Goal: Transaction & Acquisition: Purchase product/service

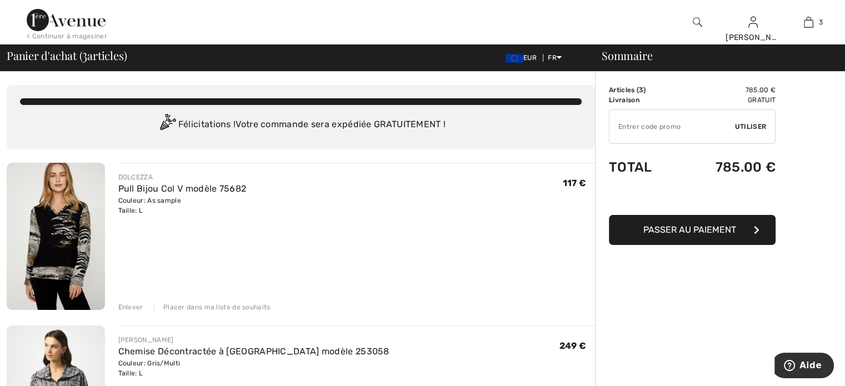
click at [51, 21] on img at bounding box center [66, 20] width 79 height 22
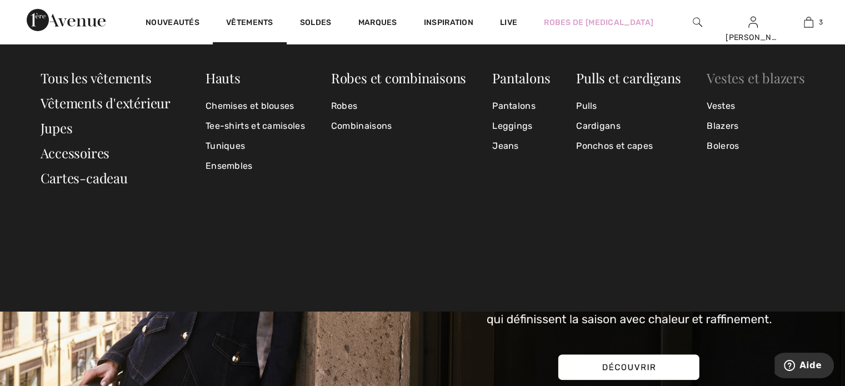
click at [733, 77] on link "Vestes et blazers" at bounding box center [755, 78] width 98 height 18
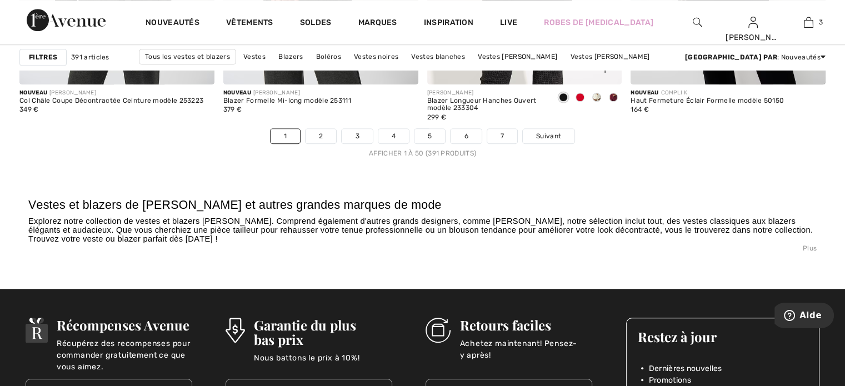
scroll to position [5276, 0]
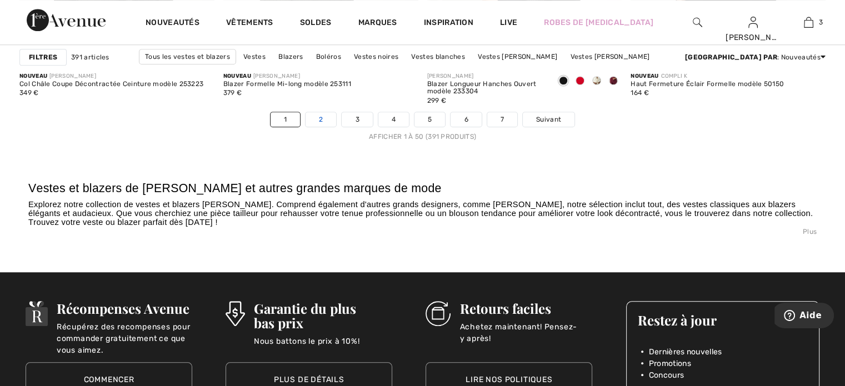
click at [328, 119] on link "2" at bounding box center [320, 119] width 31 height 14
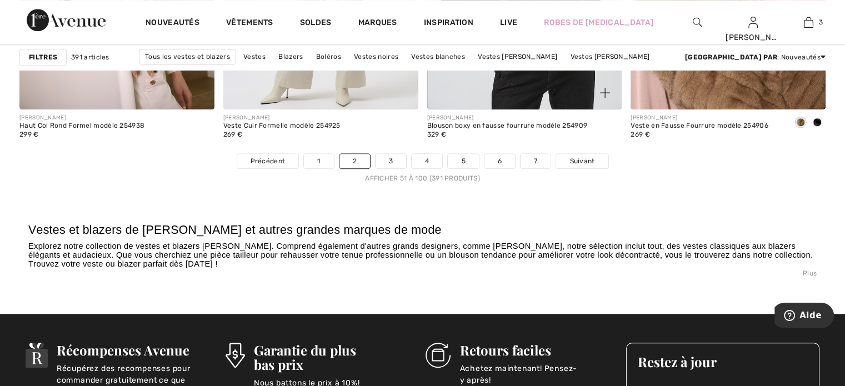
scroll to position [5220, 0]
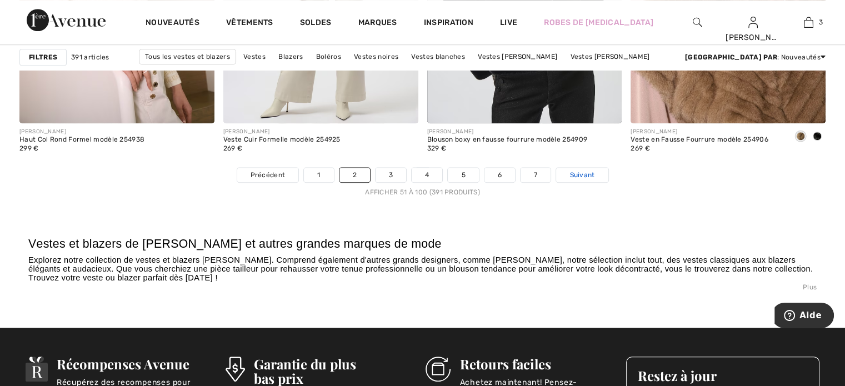
click at [575, 173] on span "Suivant" at bounding box center [581, 175] width 25 height 10
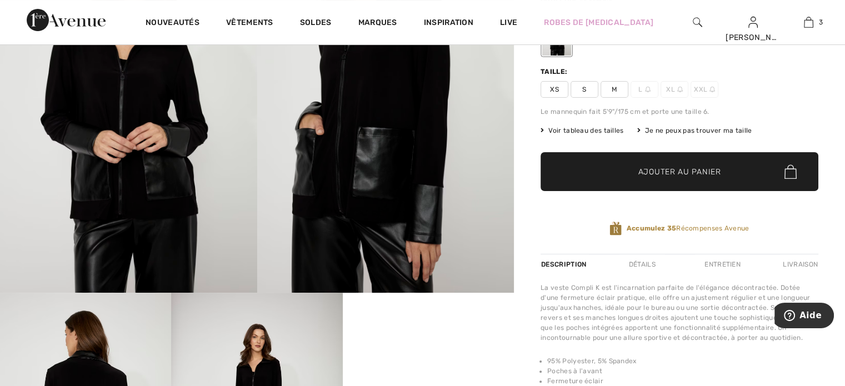
scroll to position [56, 0]
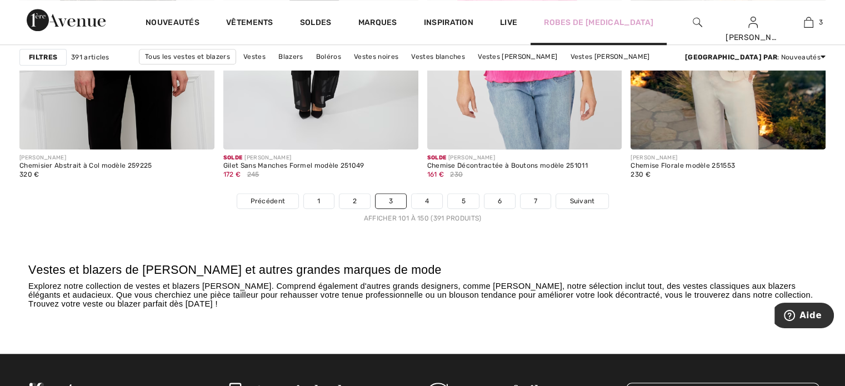
scroll to position [5220, 0]
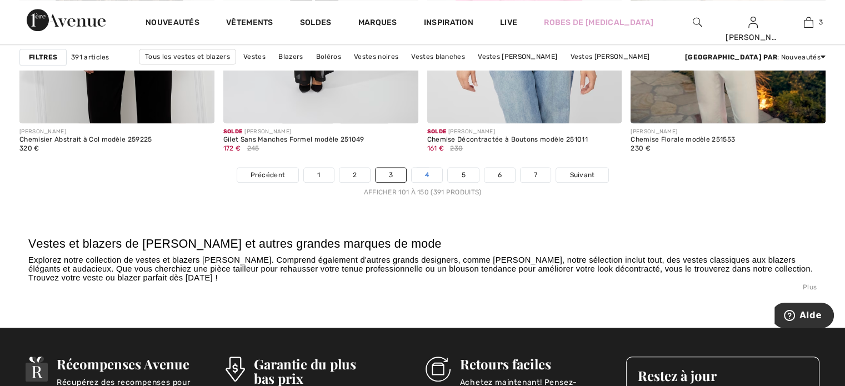
click at [430, 172] on link "4" at bounding box center [427, 175] width 31 height 14
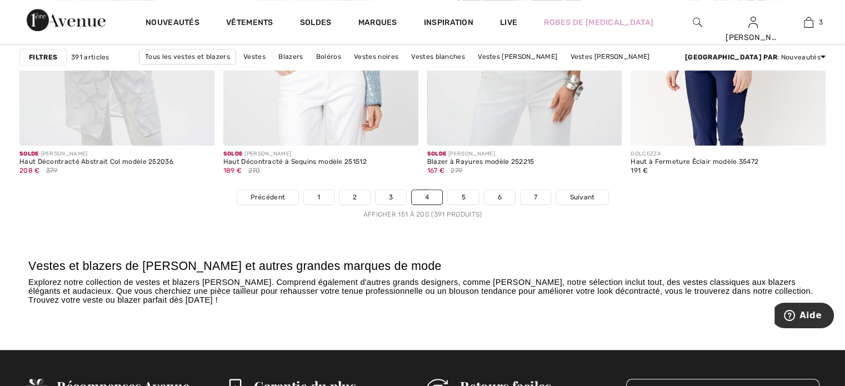
scroll to position [5165, 0]
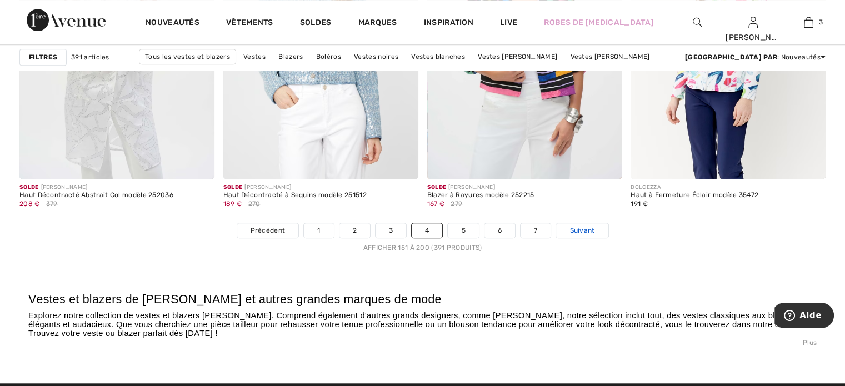
click at [576, 228] on span "Suivant" at bounding box center [581, 230] width 25 height 10
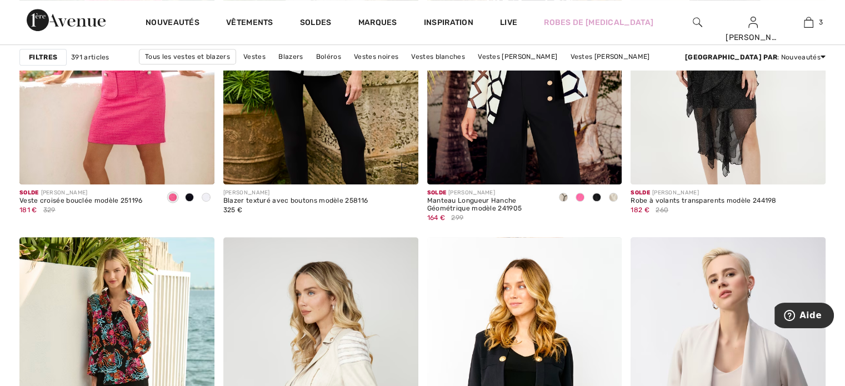
scroll to position [5054, 0]
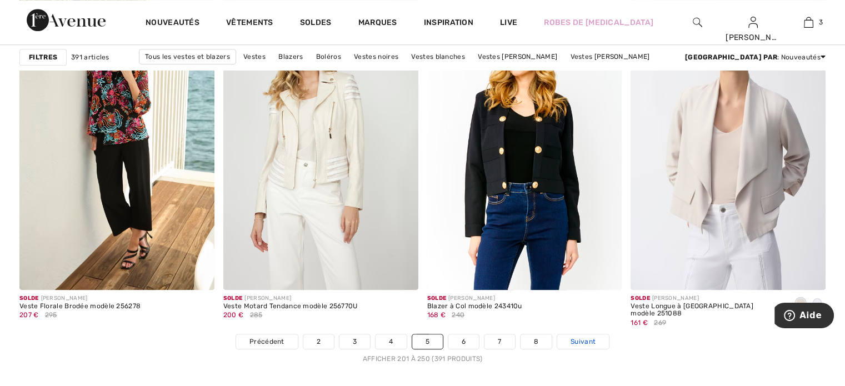
click at [580, 341] on span "Suivant" at bounding box center [582, 342] width 25 height 10
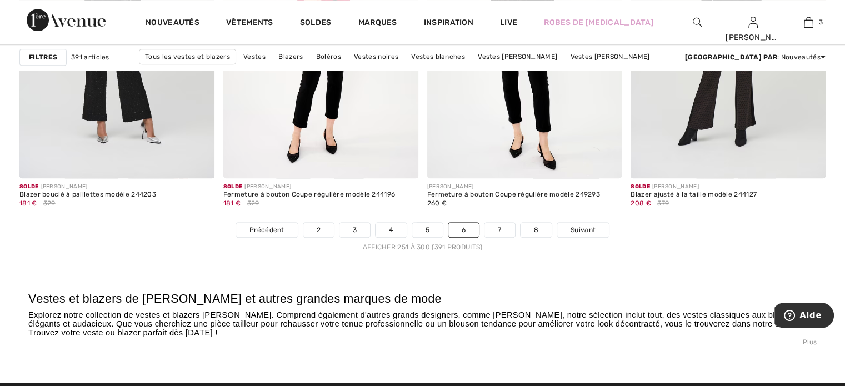
scroll to position [5165, 0]
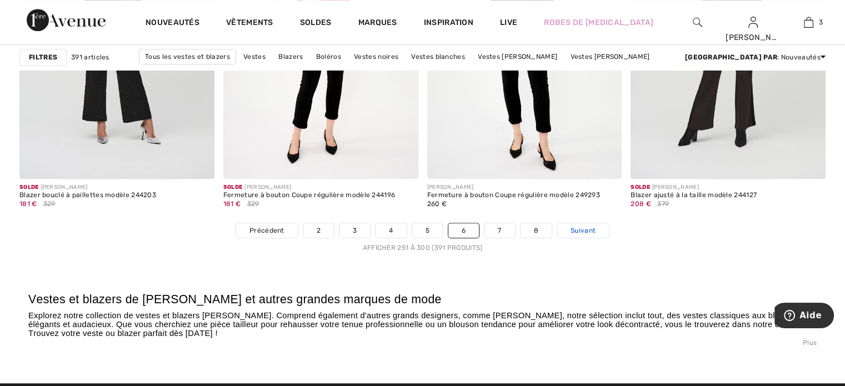
click at [574, 229] on span "Suivant" at bounding box center [582, 230] width 25 height 10
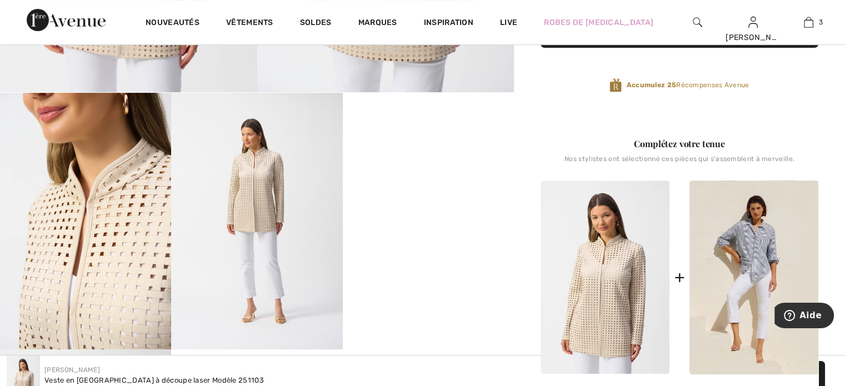
scroll to position [389, 0]
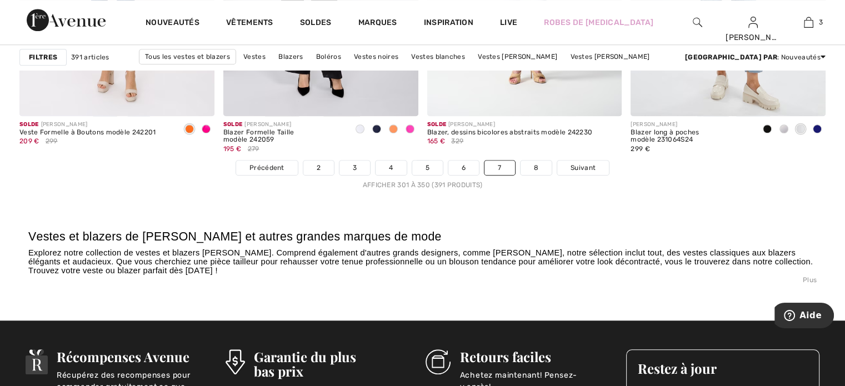
scroll to position [5220, 0]
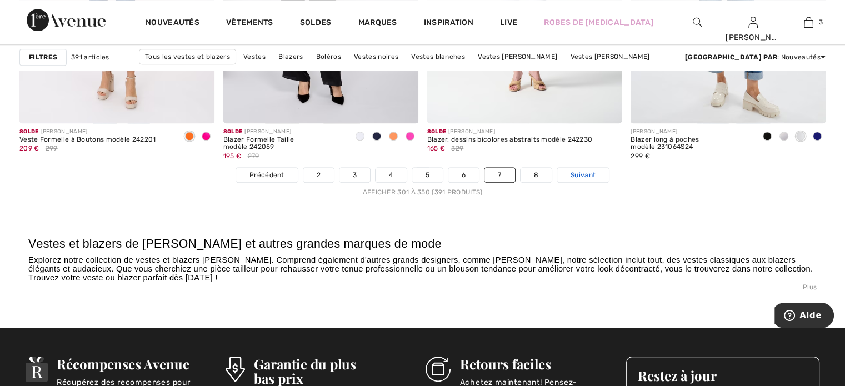
click at [581, 179] on link "Suivant" at bounding box center [583, 175] width 52 height 14
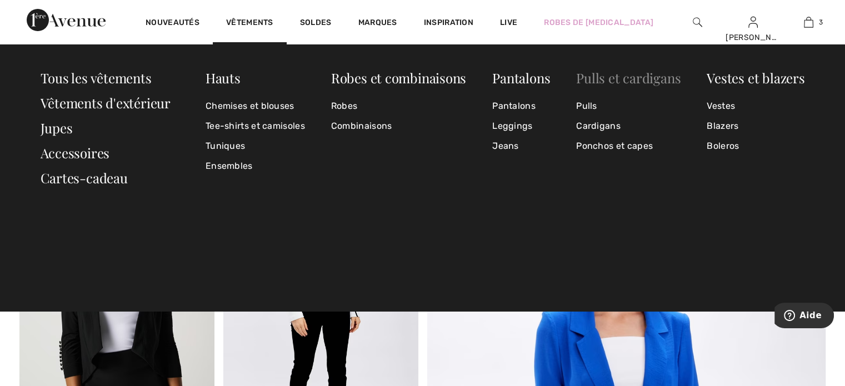
click at [641, 78] on link "Pulls et cardigans" at bounding box center [628, 78] width 104 height 18
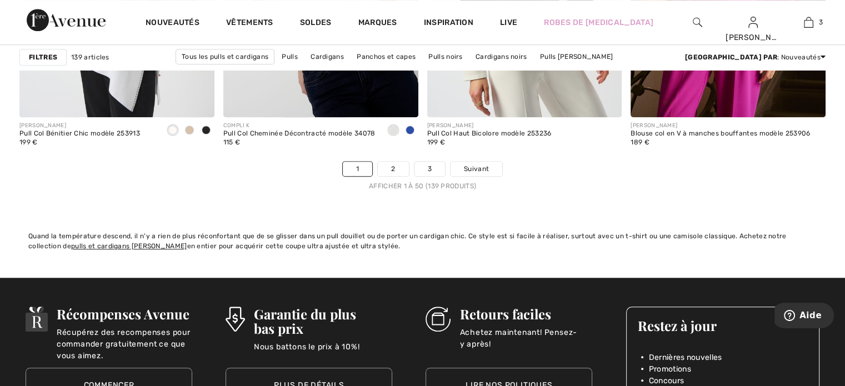
scroll to position [5220, 0]
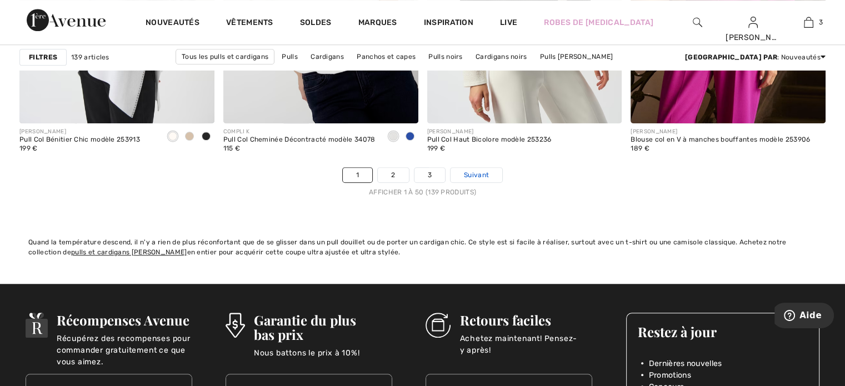
click at [473, 173] on span "Suivant" at bounding box center [476, 175] width 25 height 10
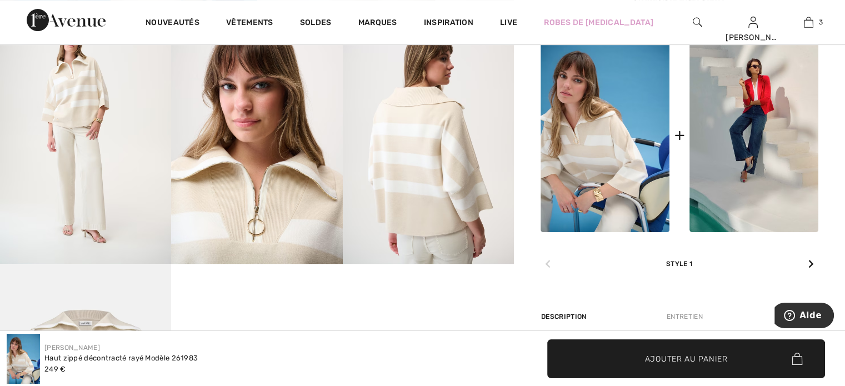
click at [98, 111] on img at bounding box center [85, 135] width 171 height 257
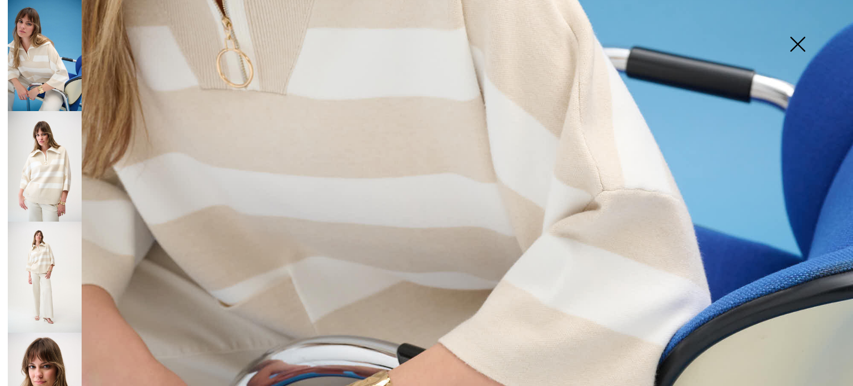
scroll to position [611, 0]
click at [41, 251] on img at bounding box center [45, 277] width 74 height 111
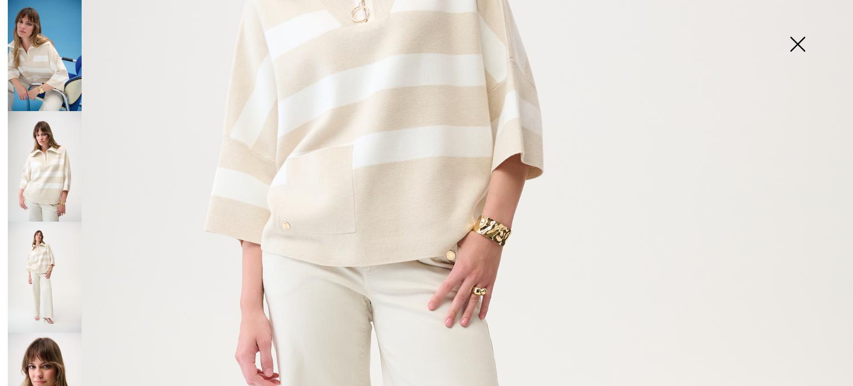
scroll to position [222, 0]
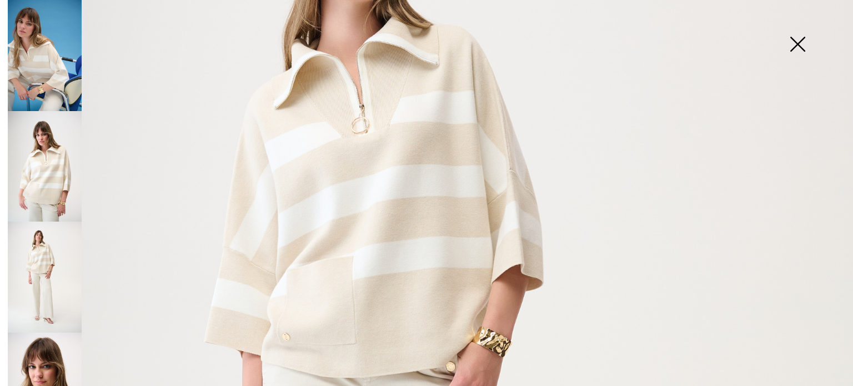
click at [803, 39] on img at bounding box center [798, 45] width 56 height 57
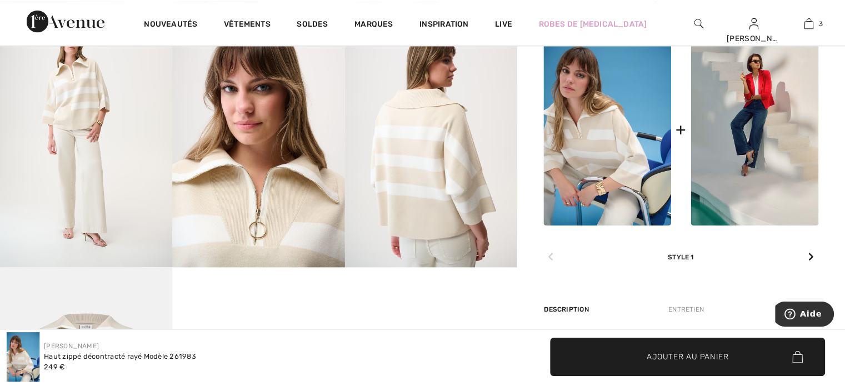
scroll to position [444, 0]
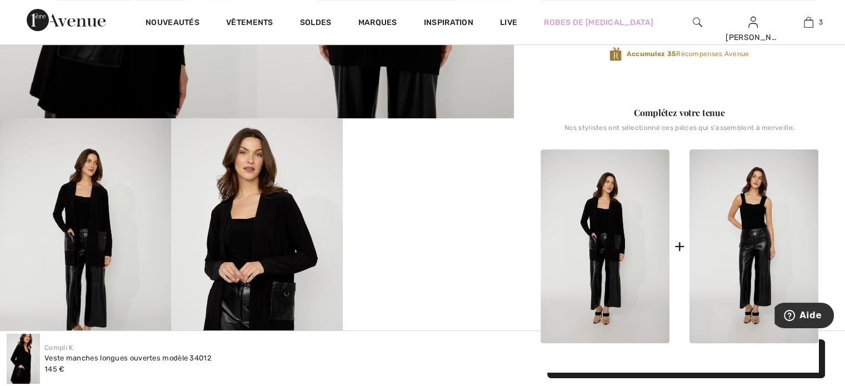
click at [432, 204] on video "Your browser does not support the video tag." at bounding box center [428, 161] width 171 height 86
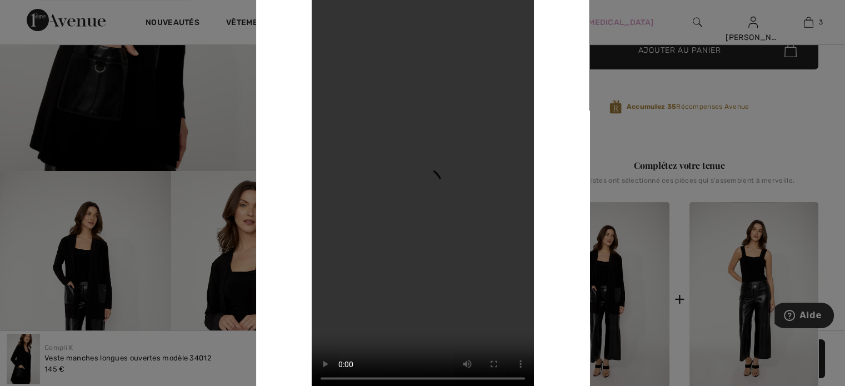
scroll to position [222, 0]
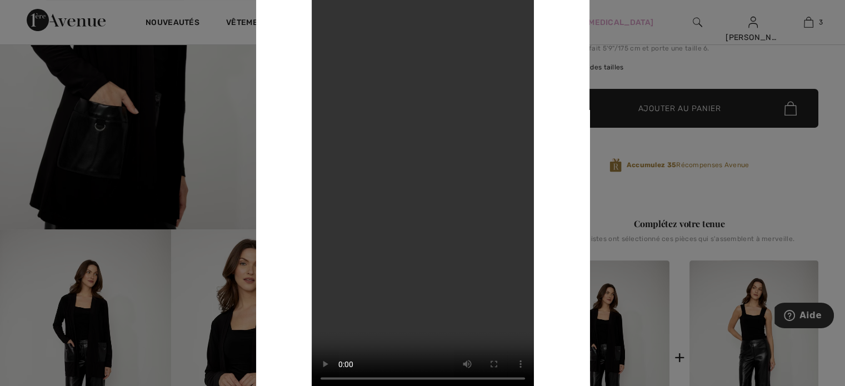
click at [795, 143] on div at bounding box center [422, 193] width 845 height 386
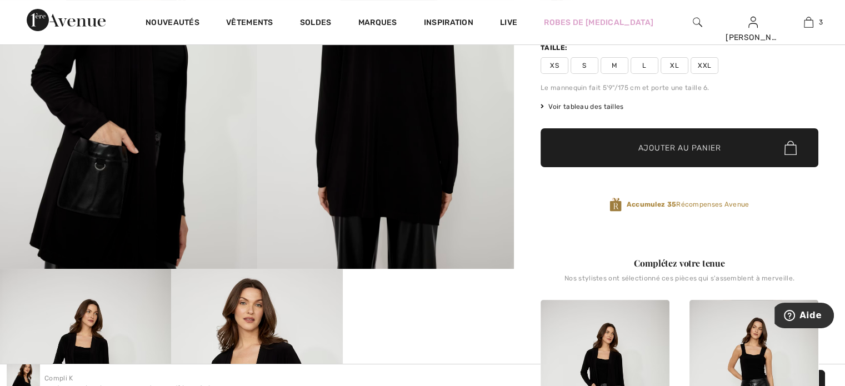
scroll to position [167, 0]
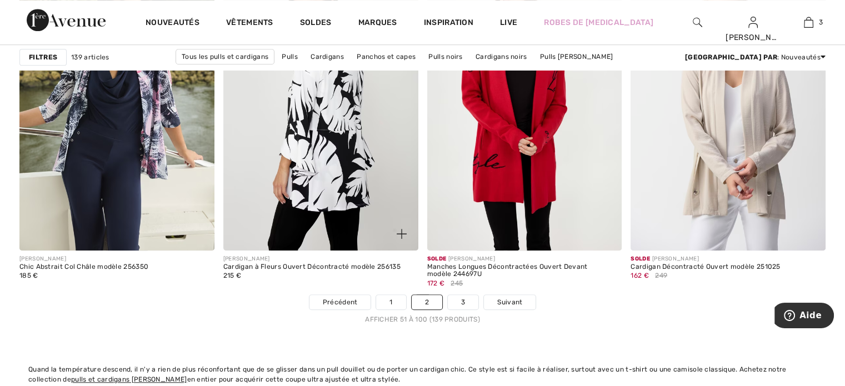
scroll to position [5109, 0]
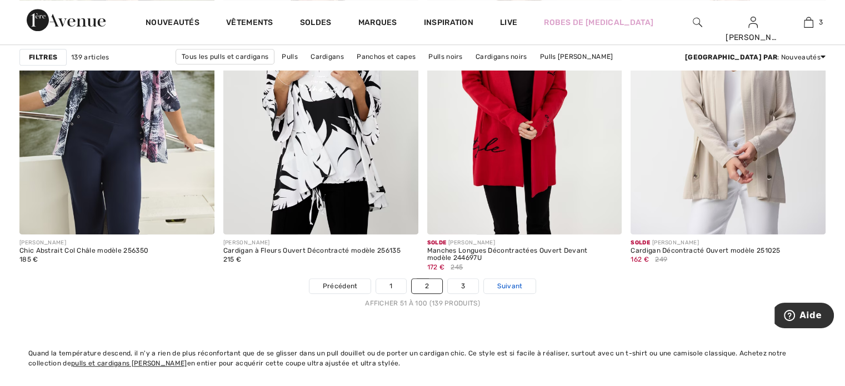
click at [511, 285] on span "Suivant" at bounding box center [509, 286] width 25 height 10
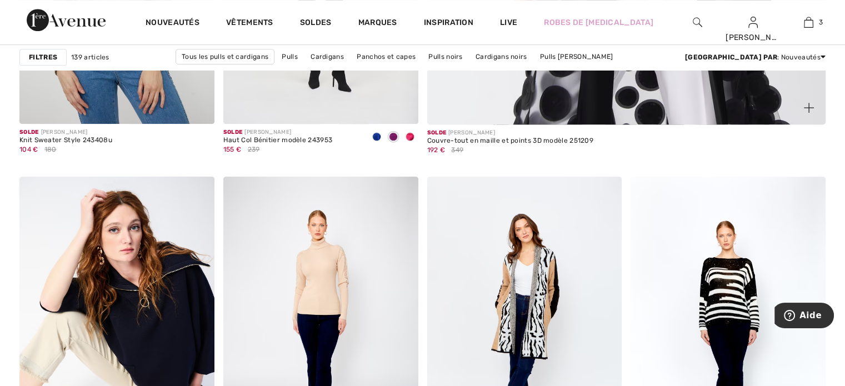
scroll to position [666, 0]
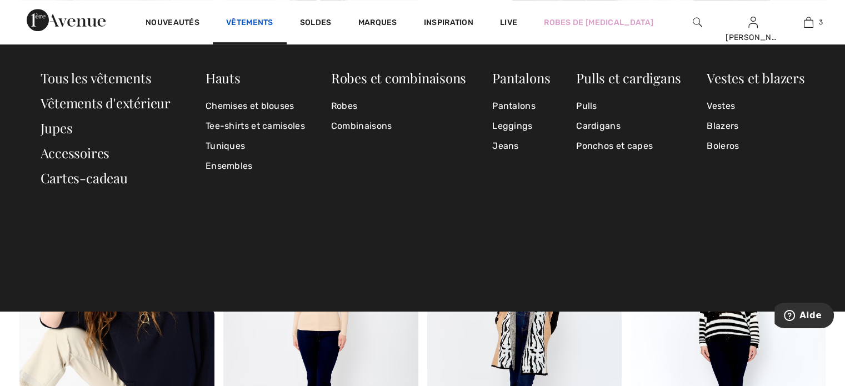
click at [243, 23] on link "Vêtements" at bounding box center [249, 24] width 47 height 12
click at [541, 76] on link "Pantalons" at bounding box center [521, 78] width 58 height 18
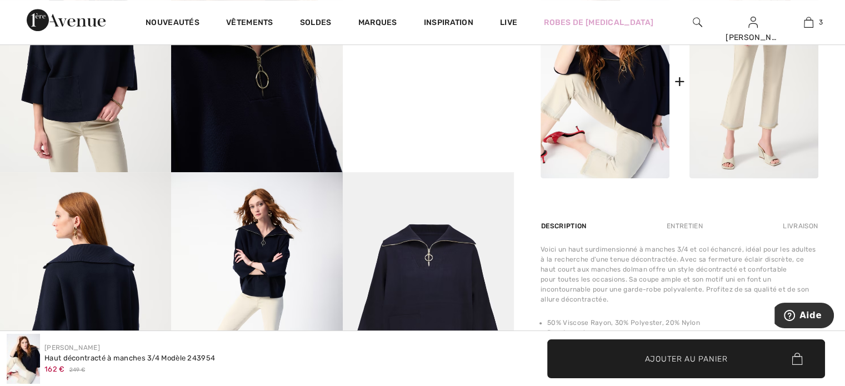
scroll to position [389, 0]
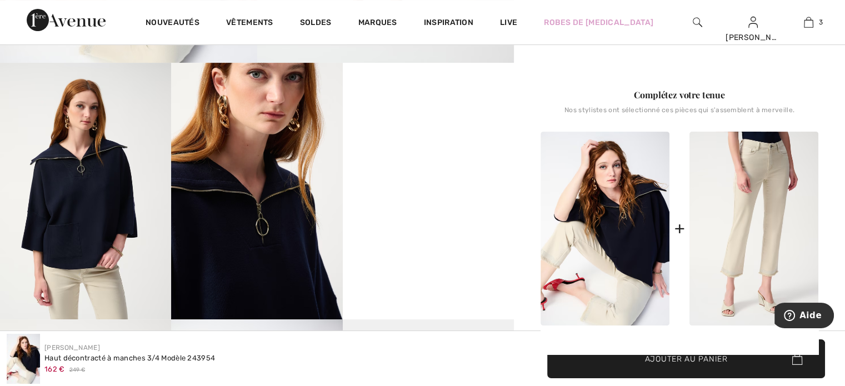
click at [444, 148] on video "Your browser does not support the video tag." at bounding box center [428, 106] width 171 height 86
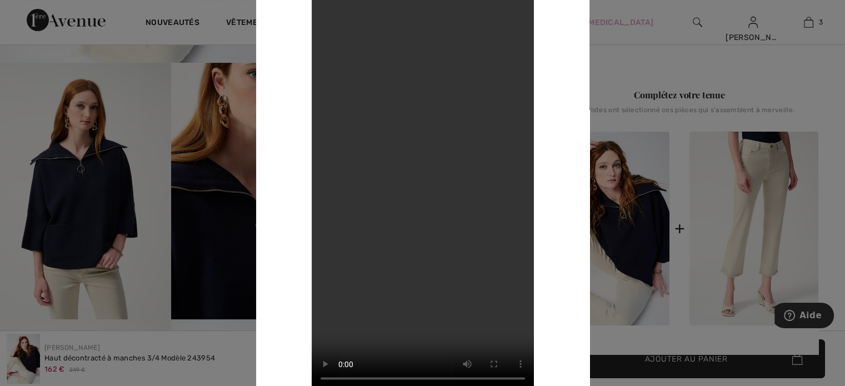
click at [805, 88] on div at bounding box center [422, 193] width 845 height 386
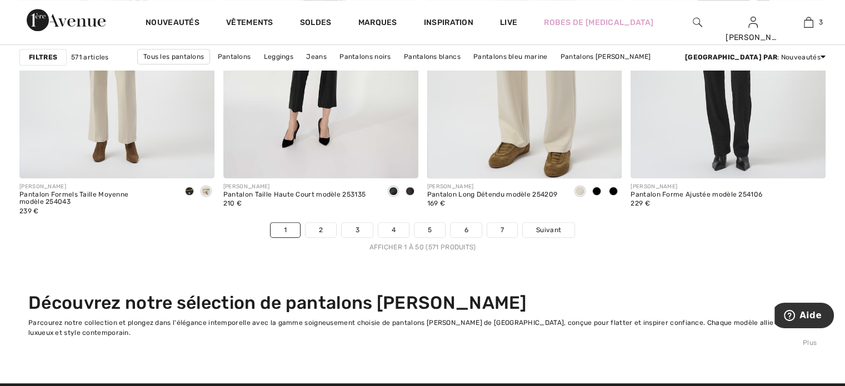
scroll to position [5165, 0]
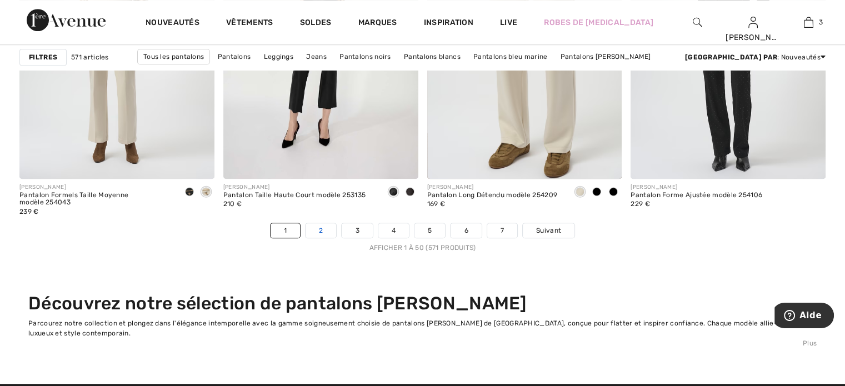
click at [324, 227] on link "2" at bounding box center [320, 230] width 31 height 14
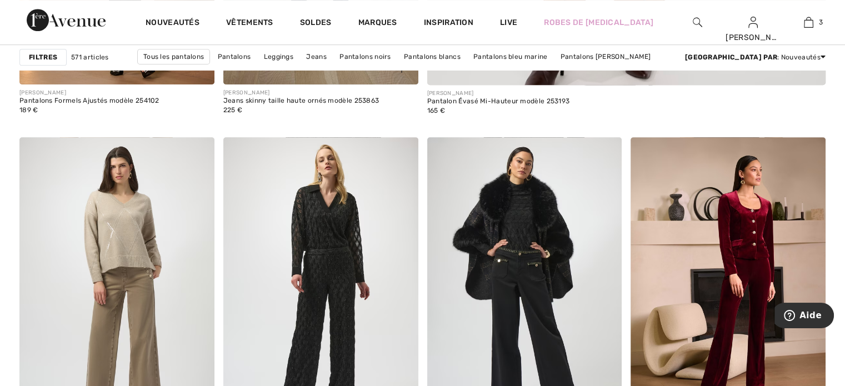
scroll to position [389, 0]
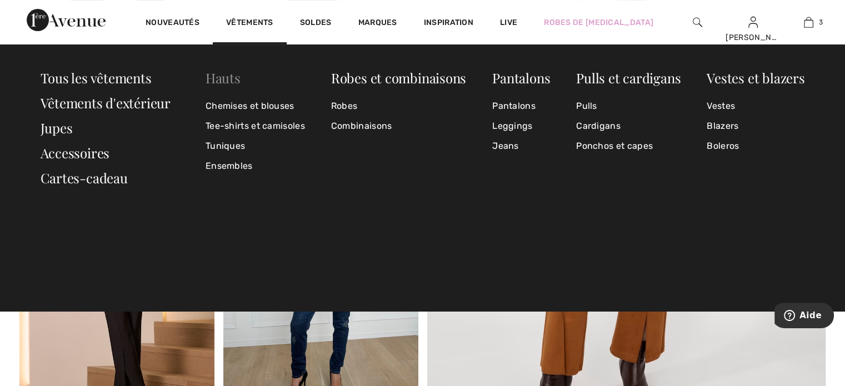
click at [227, 75] on link "Hauts" at bounding box center [222, 78] width 35 height 18
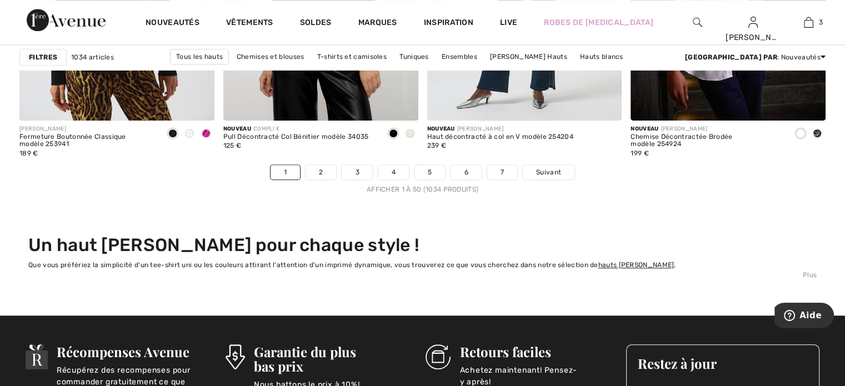
scroll to position [5220, 0]
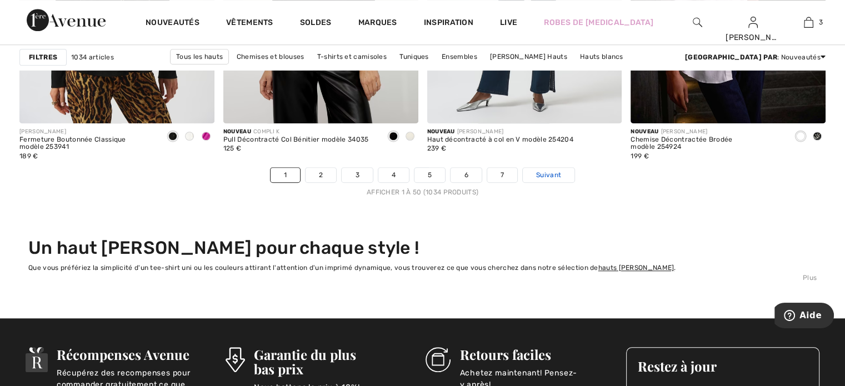
click at [555, 175] on span "Suivant" at bounding box center [548, 175] width 25 height 10
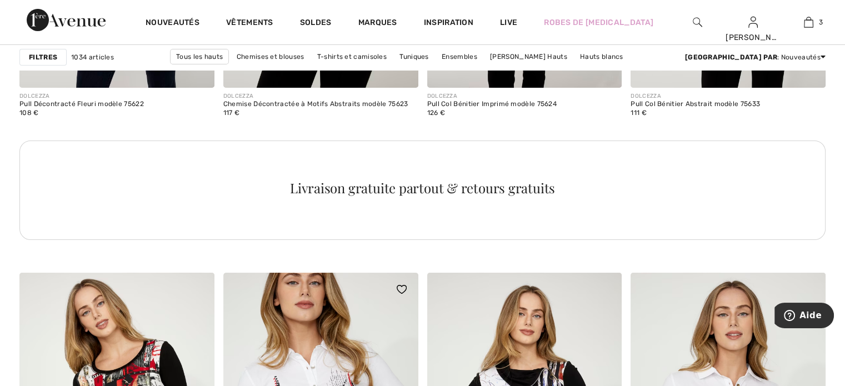
scroll to position [3999, 0]
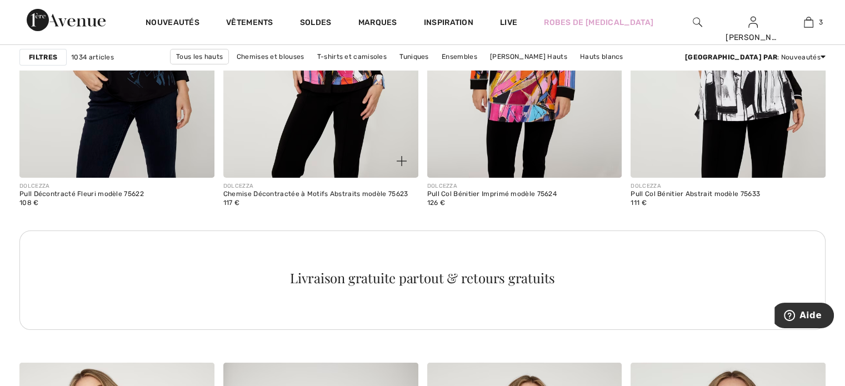
click at [338, 112] on img at bounding box center [320, 31] width 195 height 292
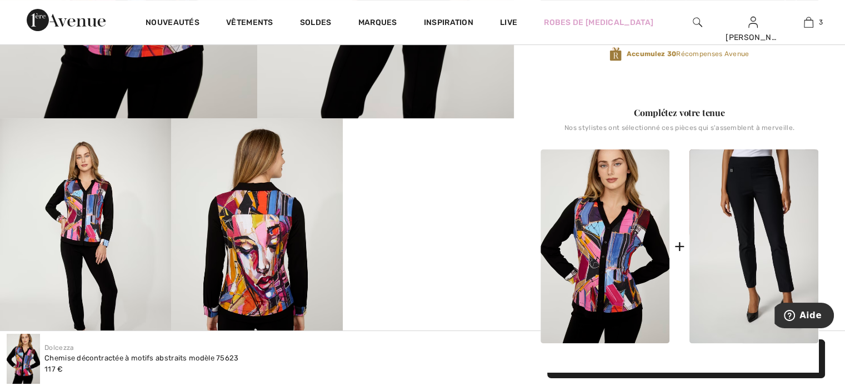
click at [404, 204] on video "Your browser does not support the video tag." at bounding box center [428, 161] width 171 height 86
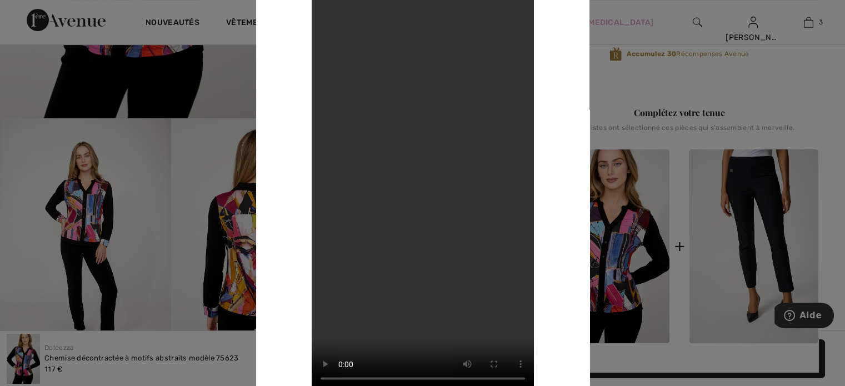
click at [787, 93] on div at bounding box center [422, 193] width 845 height 386
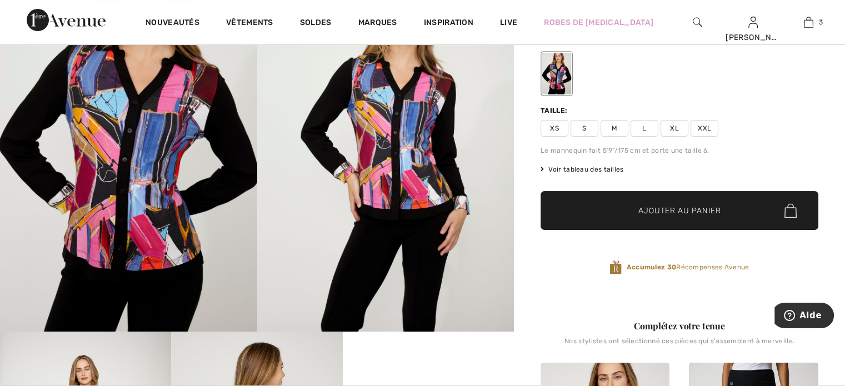
scroll to position [111, 0]
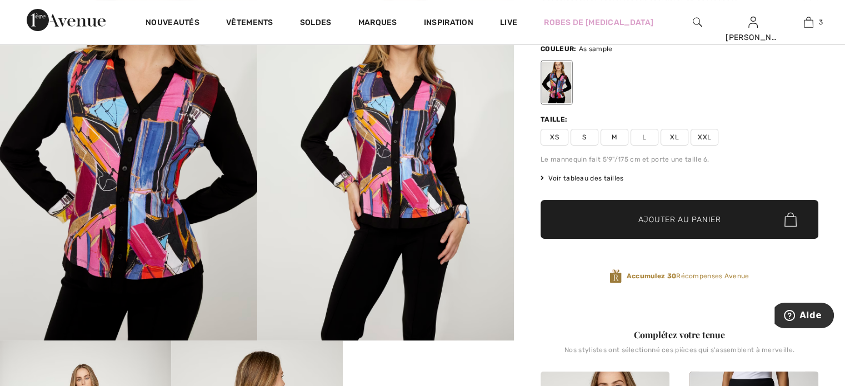
click at [642, 136] on span "L" at bounding box center [644, 137] width 28 height 17
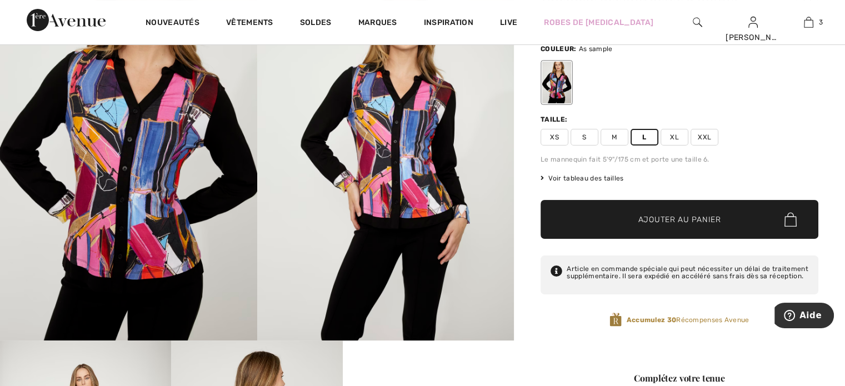
click at [670, 217] on span "Ajouter au panier" at bounding box center [679, 220] width 83 height 12
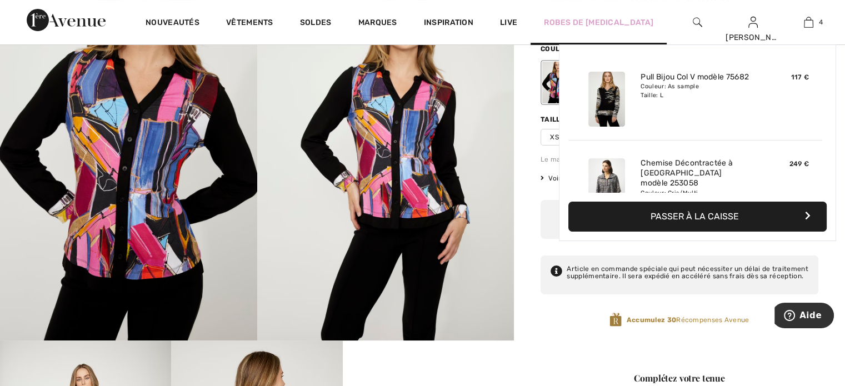
scroll to position [207, 0]
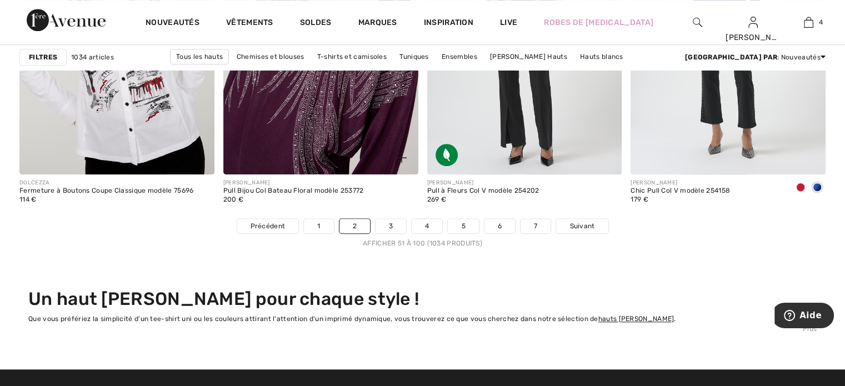
scroll to position [5276, 0]
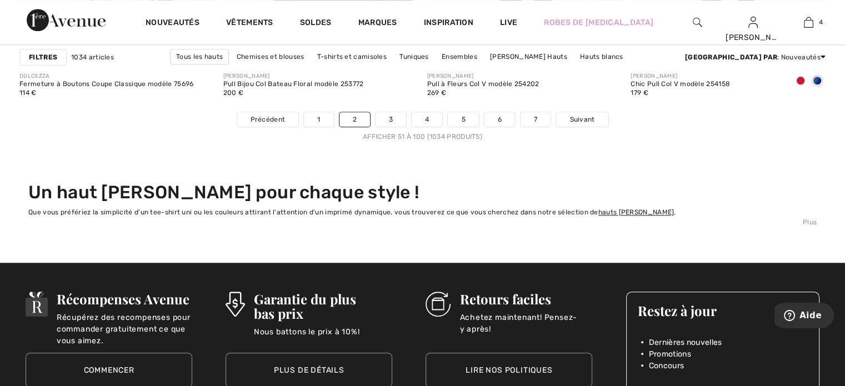
click at [394, 126] on nav "Précédent 1 2 3 4 5 6 7 Suivant Afficher 51 à 100 (1034 produits)" at bounding box center [422, 127] width 806 height 30
click at [394, 122] on link "3" at bounding box center [390, 119] width 31 height 14
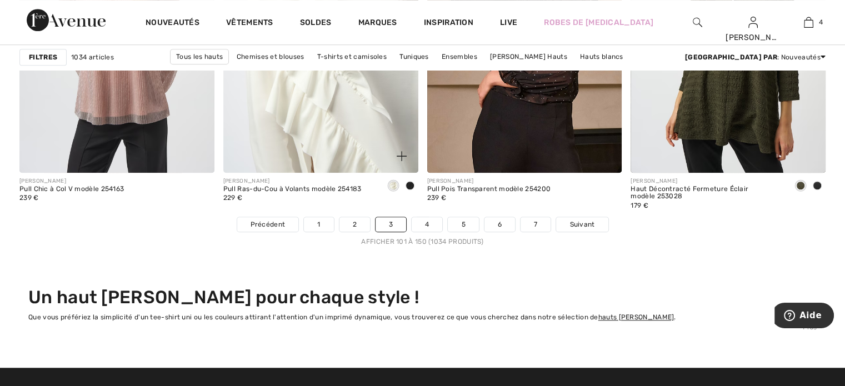
scroll to position [5165, 0]
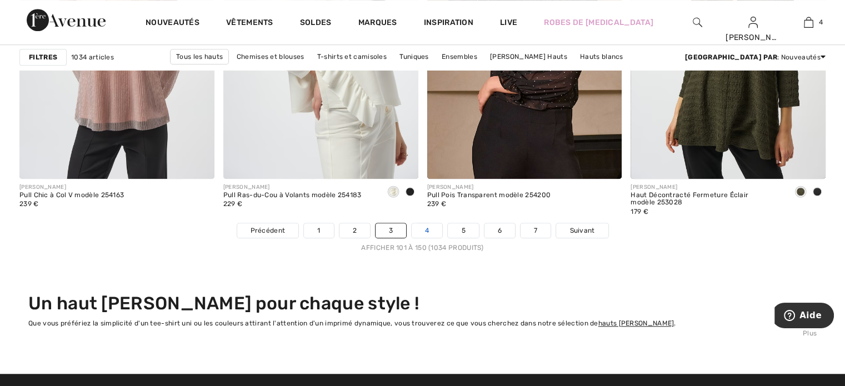
click at [425, 229] on link "4" at bounding box center [427, 230] width 31 height 14
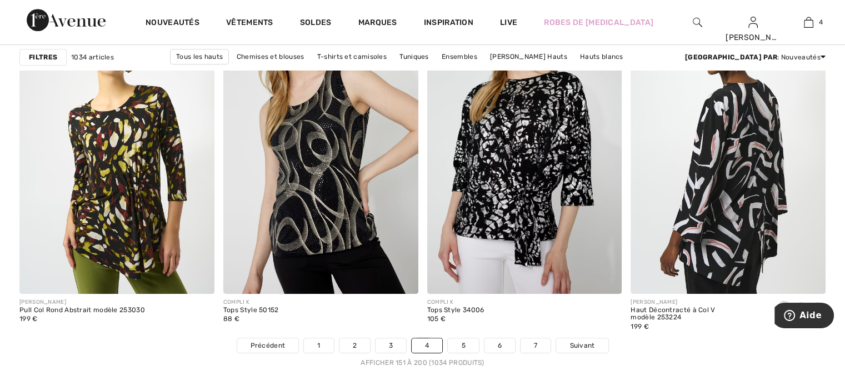
scroll to position [5054, 0]
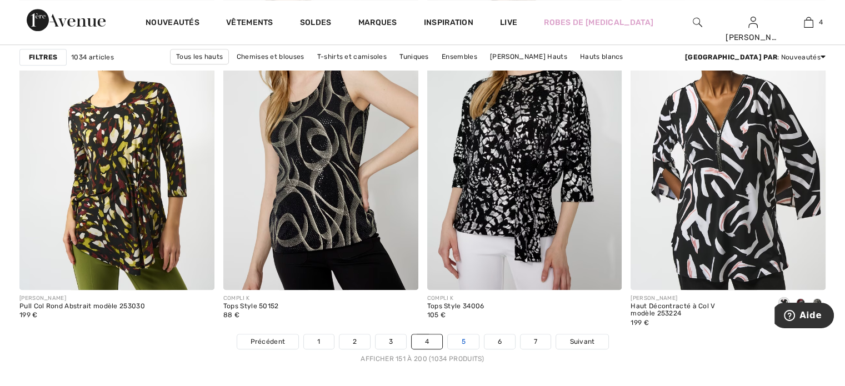
click at [464, 339] on link "5" at bounding box center [463, 341] width 31 height 14
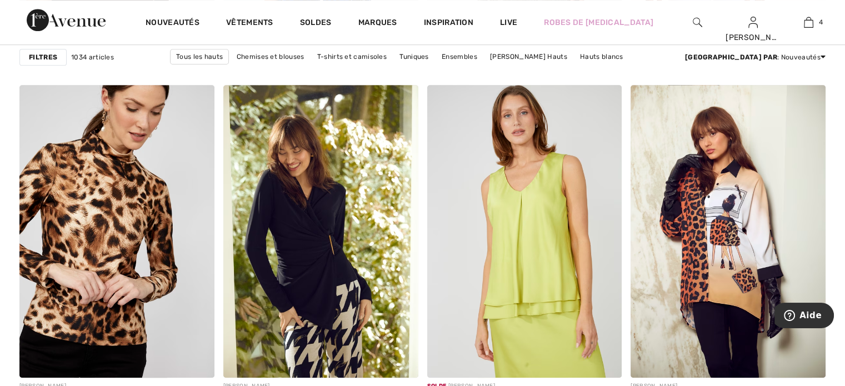
scroll to position [5054, 0]
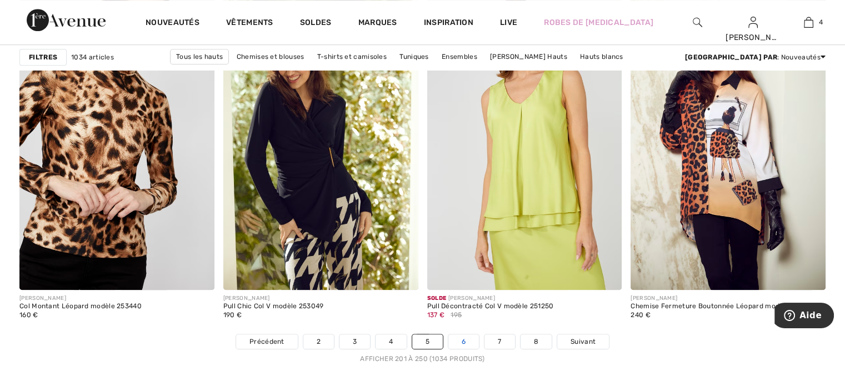
click at [469, 341] on link "6" at bounding box center [463, 341] width 31 height 14
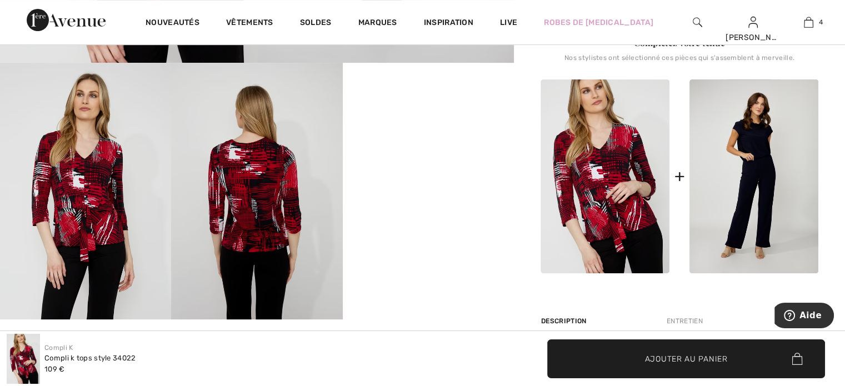
click at [398, 148] on video "Your browser does not support the video tag." at bounding box center [428, 106] width 171 height 86
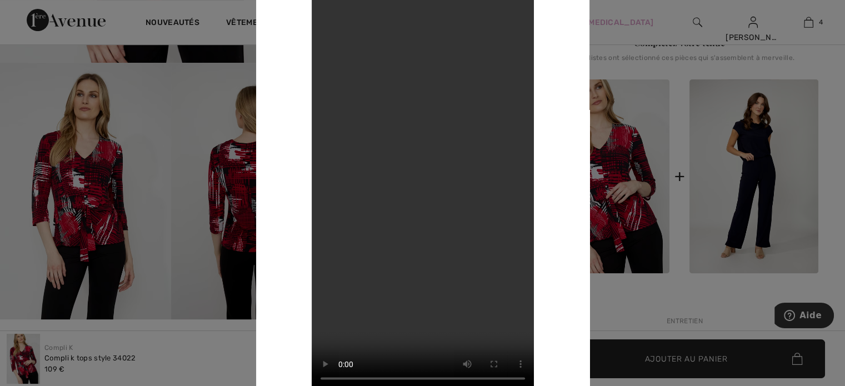
click at [653, 24] on div at bounding box center [422, 193] width 845 height 386
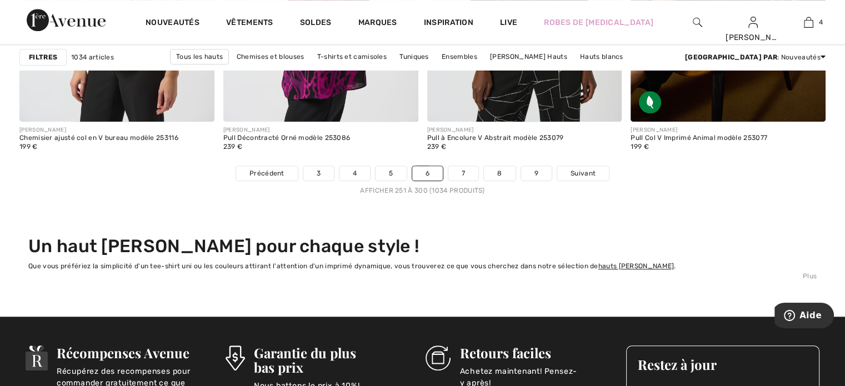
scroll to position [5220, 0]
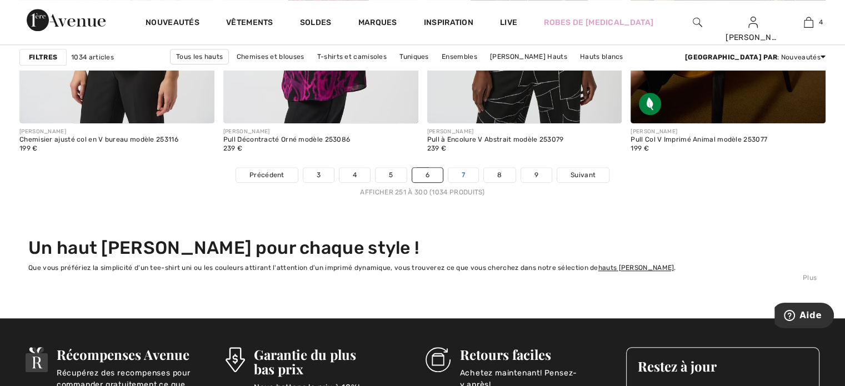
click at [460, 172] on link "7" at bounding box center [463, 175] width 30 height 14
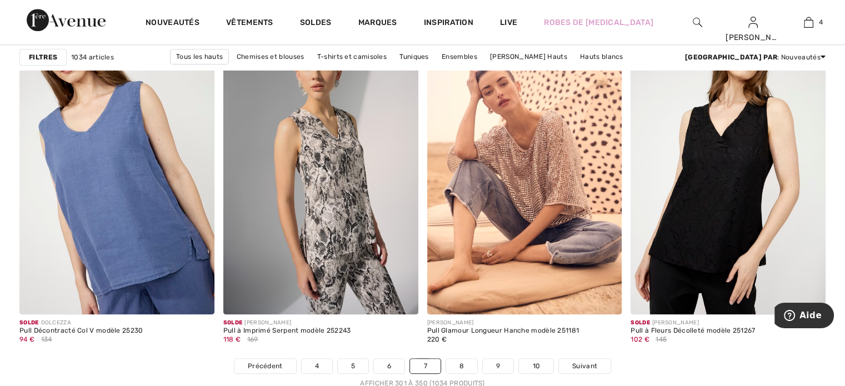
scroll to position [5054, 0]
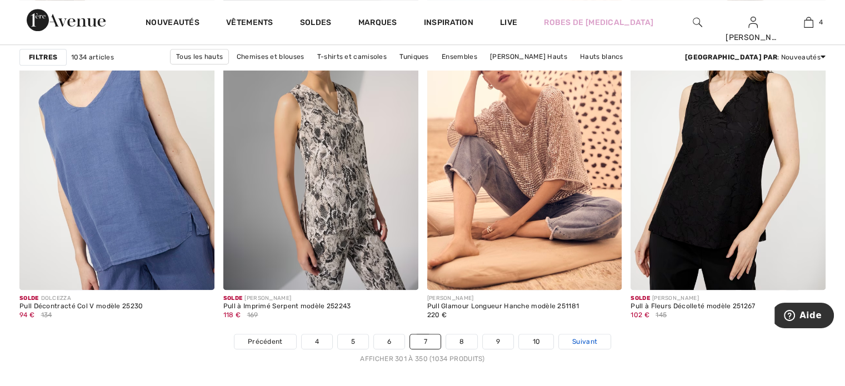
click at [587, 343] on span "Suivant" at bounding box center [584, 342] width 25 height 10
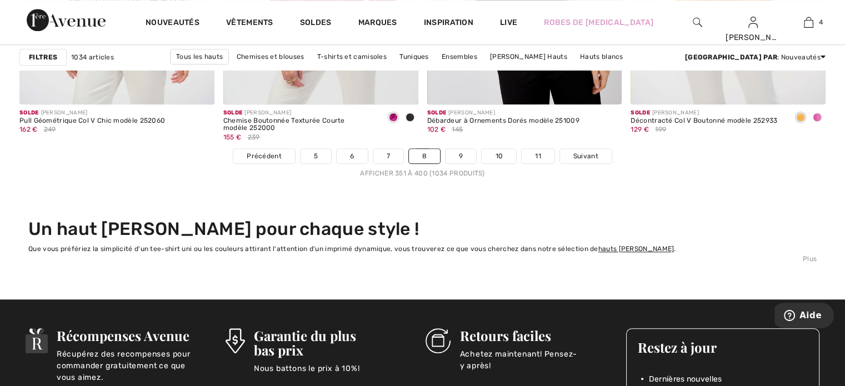
scroll to position [5220, 0]
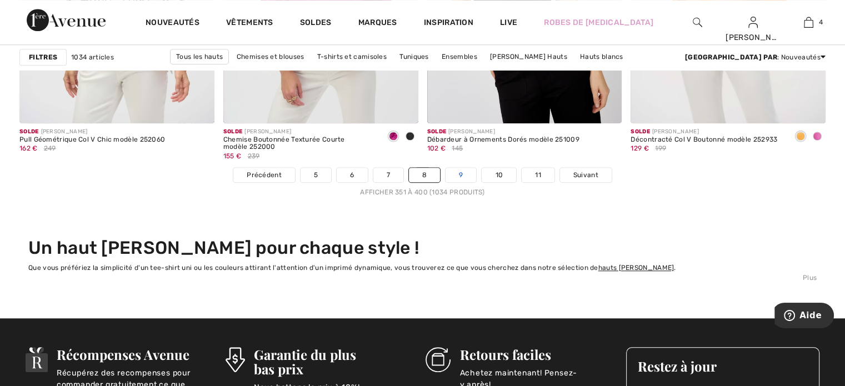
click at [466, 173] on link "9" at bounding box center [460, 175] width 31 height 14
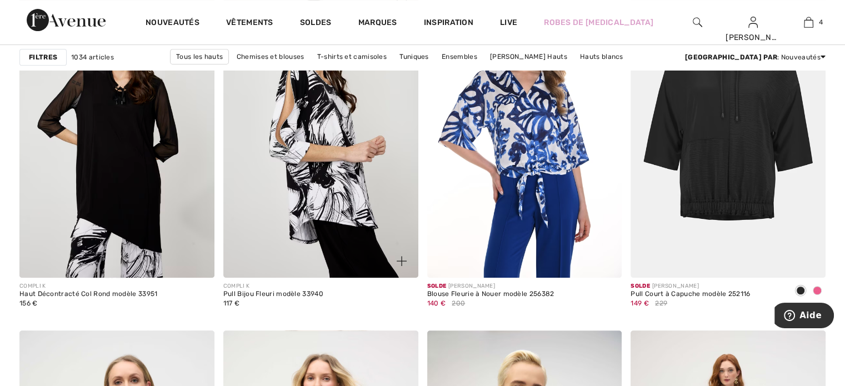
scroll to position [4443, 0]
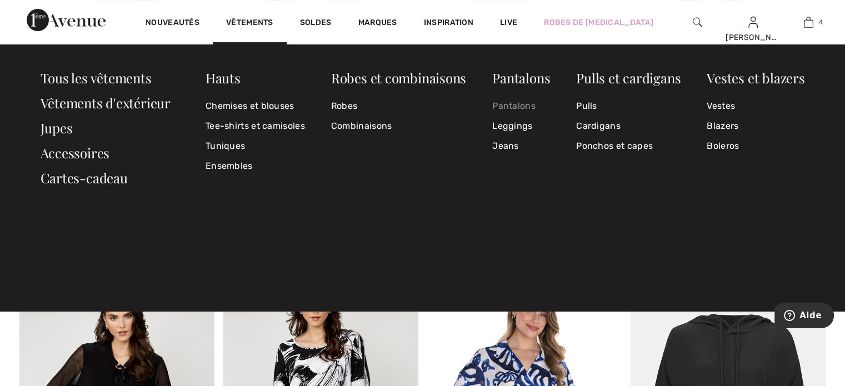
click at [521, 103] on link "Pantalons" at bounding box center [521, 106] width 58 height 20
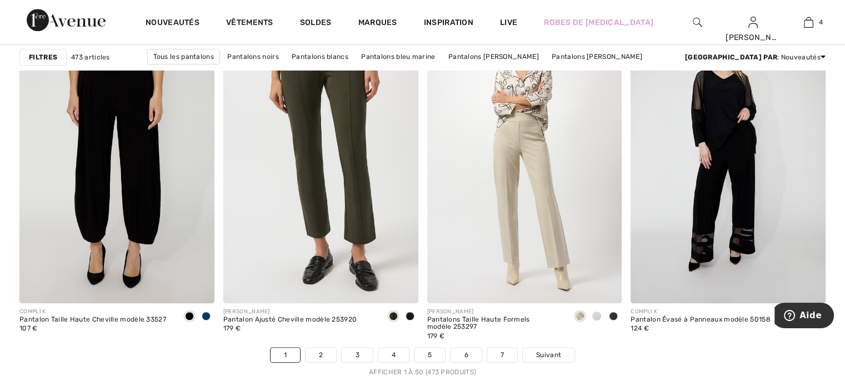
scroll to position [5054, 0]
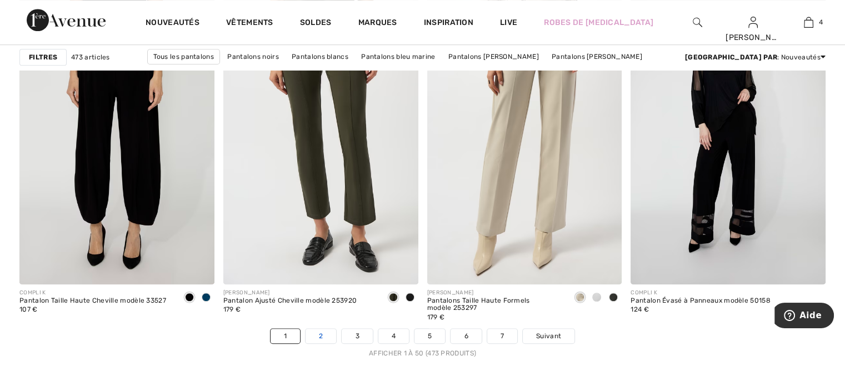
click at [313, 339] on link "2" at bounding box center [320, 336] width 31 height 14
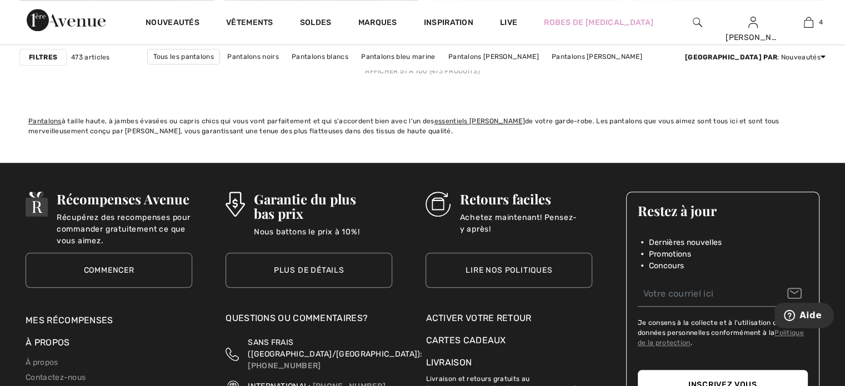
scroll to position [5276, 0]
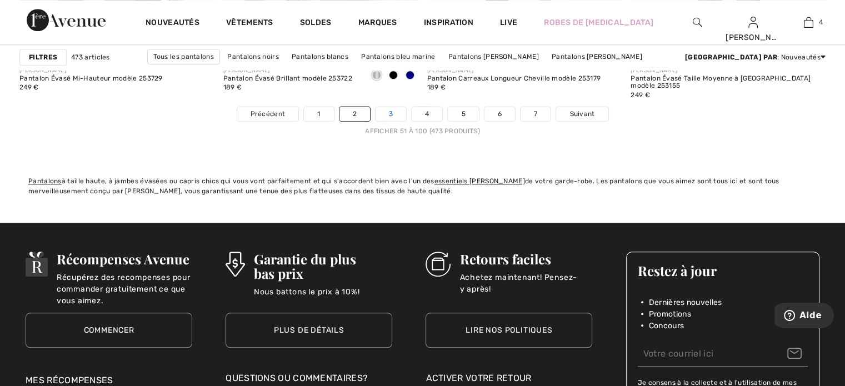
click at [390, 116] on link "3" at bounding box center [390, 114] width 31 height 14
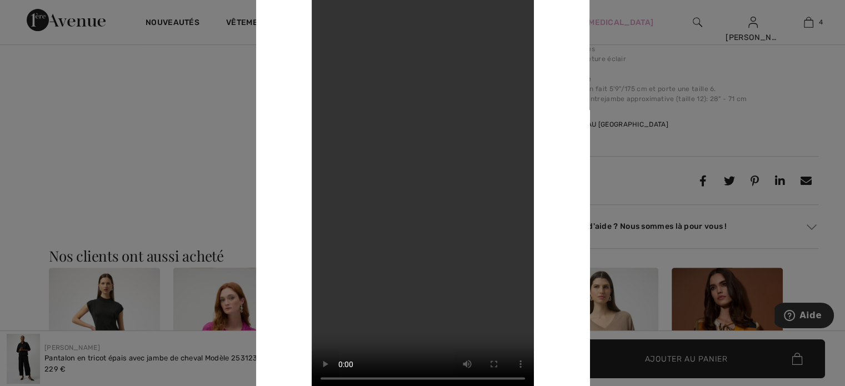
click at [662, 59] on div at bounding box center [422, 193] width 845 height 386
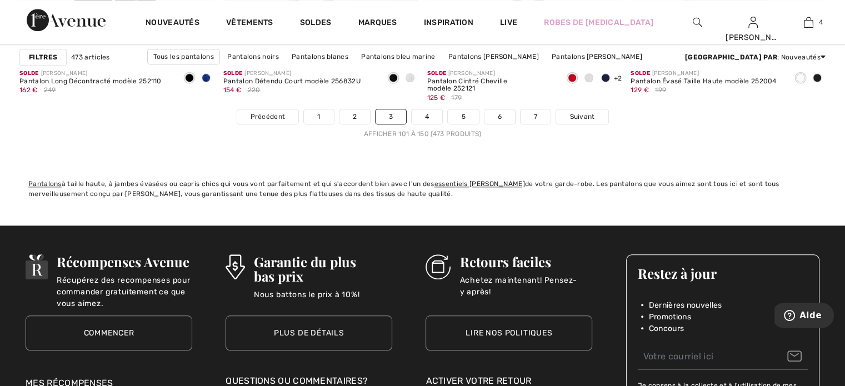
scroll to position [5276, 0]
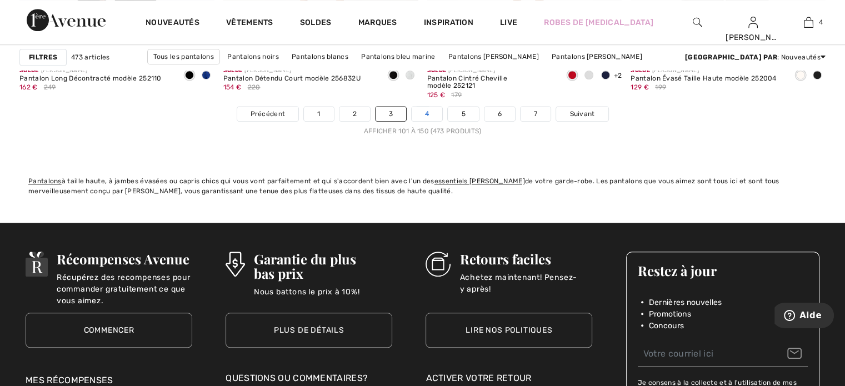
click at [430, 115] on link "4" at bounding box center [427, 114] width 31 height 14
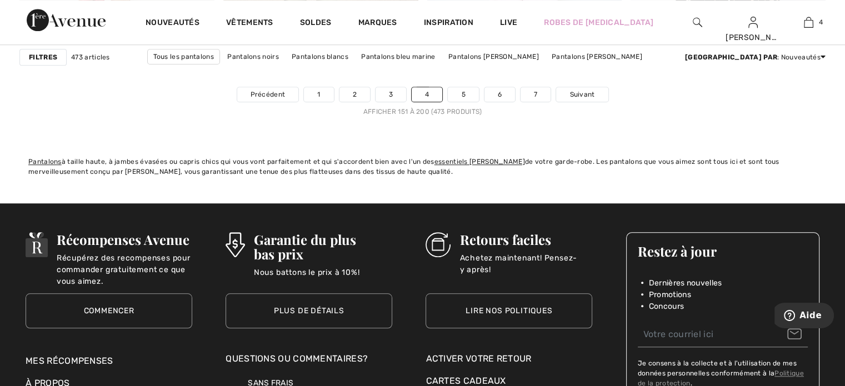
scroll to position [5276, 0]
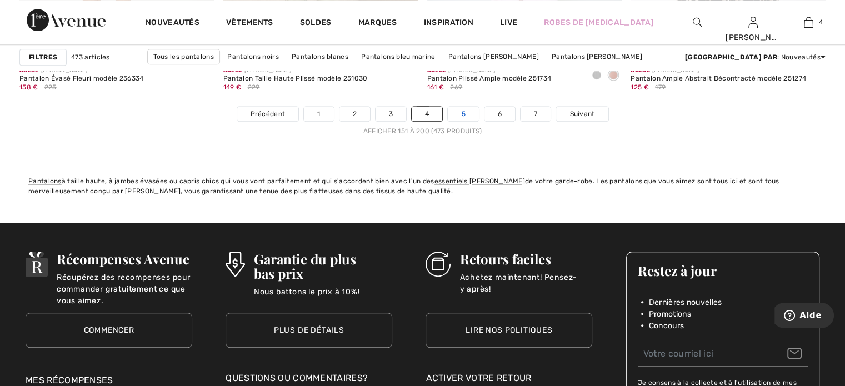
click at [460, 113] on link "5" at bounding box center [463, 114] width 31 height 14
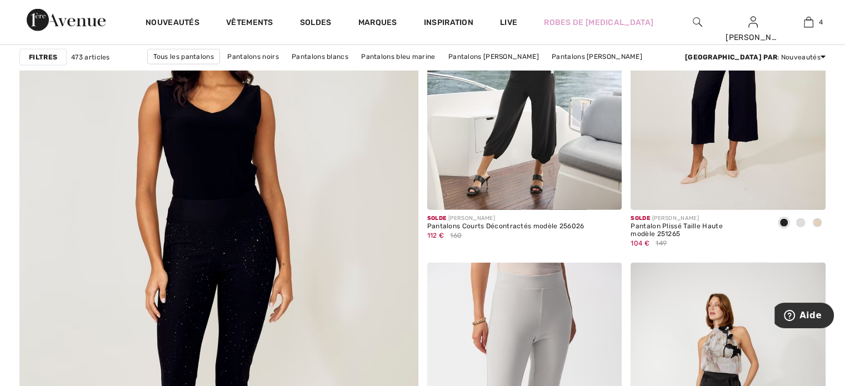
scroll to position [2943, 0]
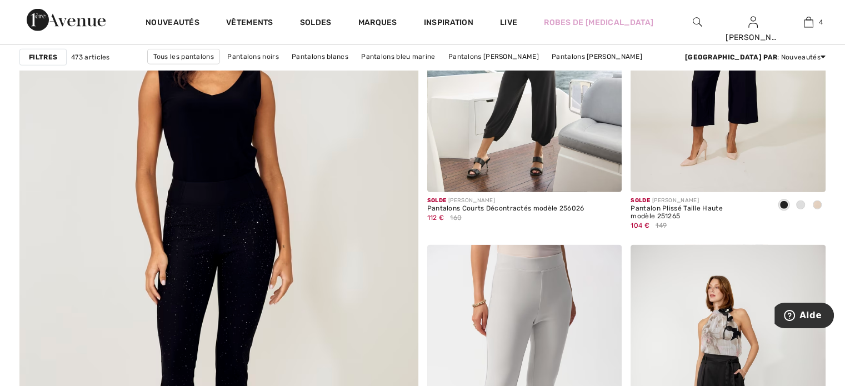
drag, startPoint x: 305, startPoint y: 189, endPoint x: 410, endPoint y: 277, distance: 137.2
click at [410, 277] on img at bounding box center [218, 259] width 478 height 718
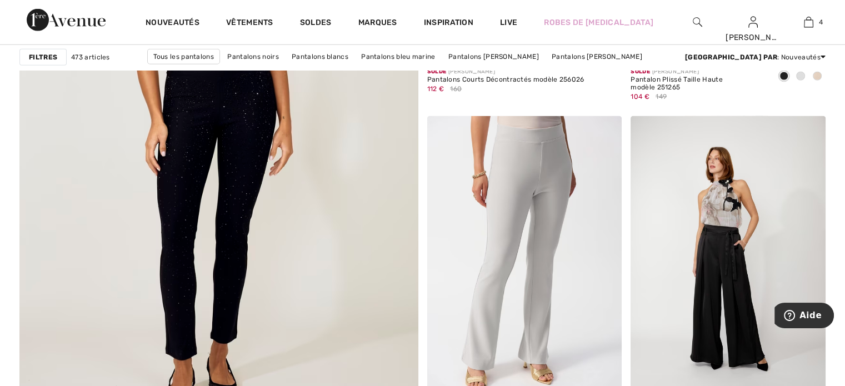
scroll to position [3110, 0]
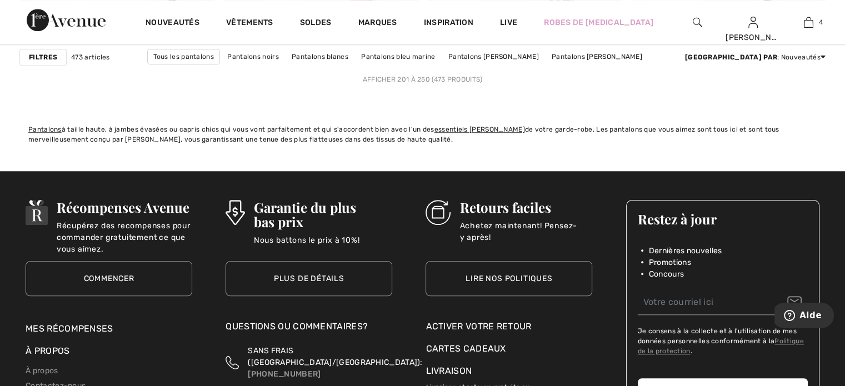
scroll to position [5220, 0]
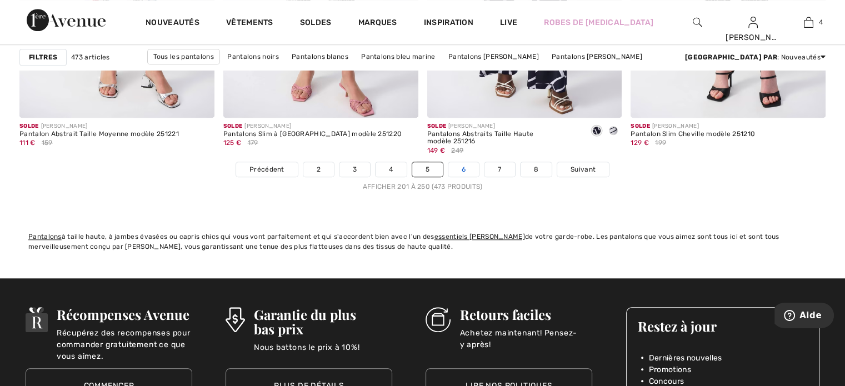
click at [470, 170] on link "6" at bounding box center [463, 169] width 31 height 14
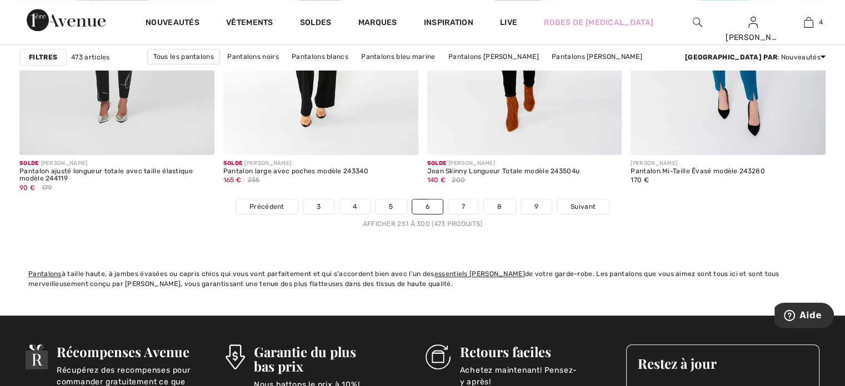
scroll to position [5109, 0]
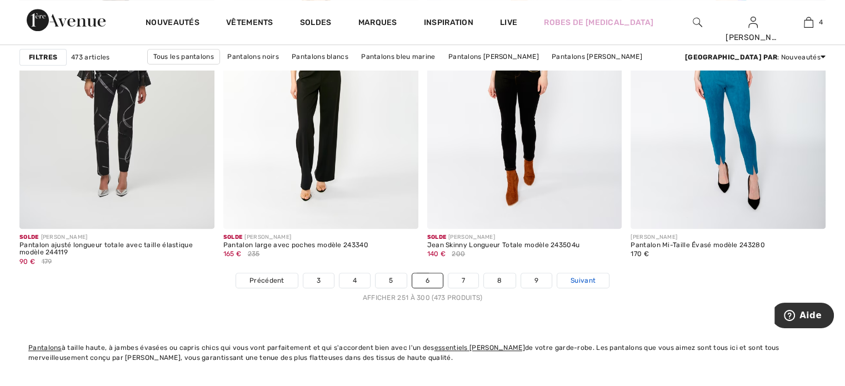
click at [582, 277] on span "Suivant" at bounding box center [582, 280] width 25 height 10
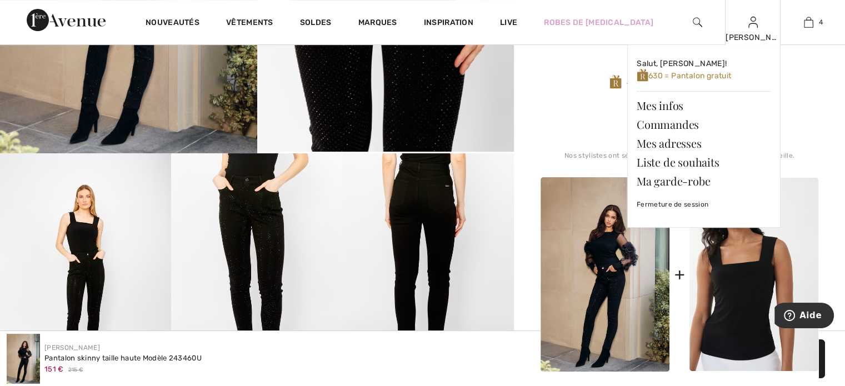
scroll to position [167, 0]
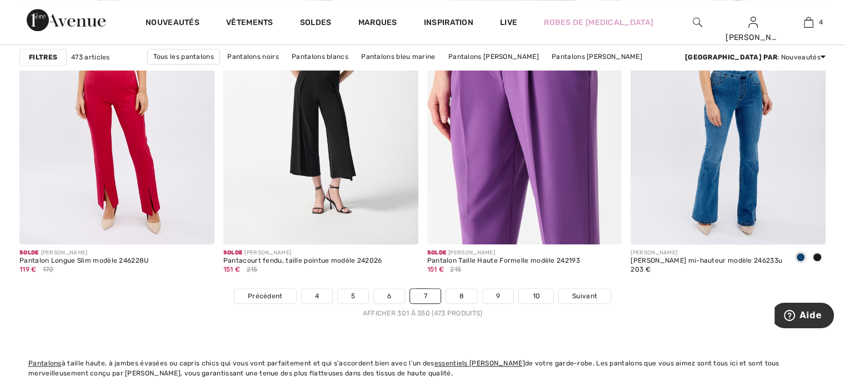
scroll to position [5220, 0]
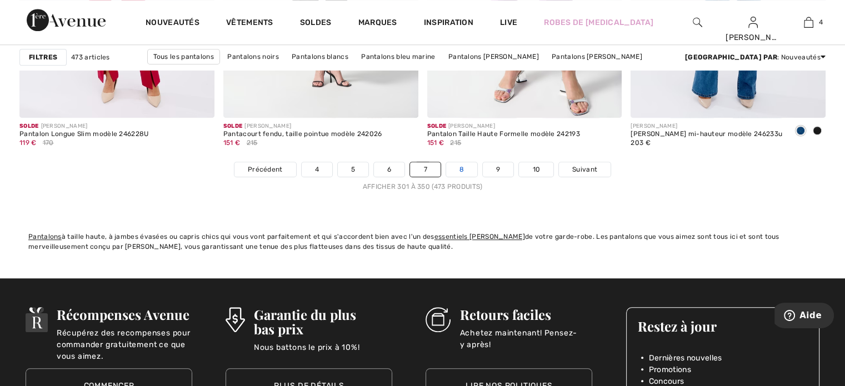
click at [459, 164] on link "8" at bounding box center [461, 169] width 31 height 14
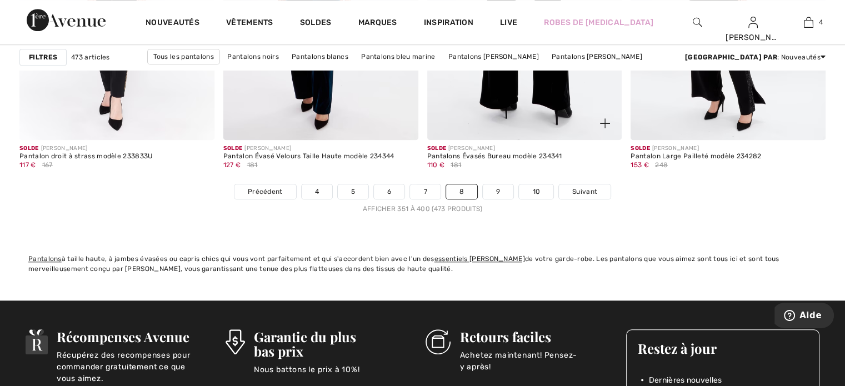
scroll to position [5165, 0]
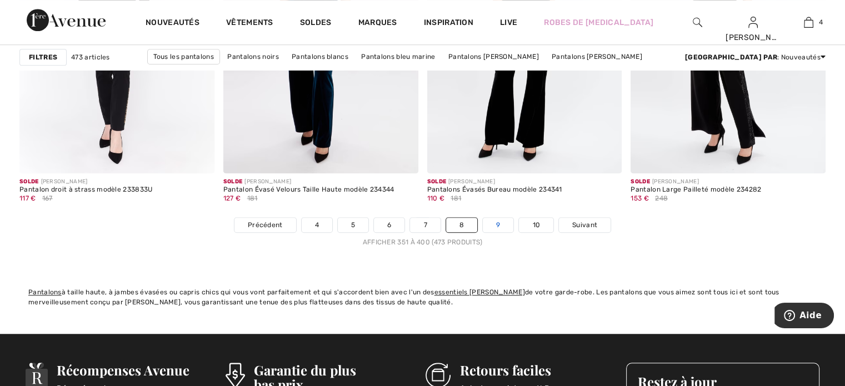
click at [498, 219] on link "9" at bounding box center [498, 225] width 31 height 14
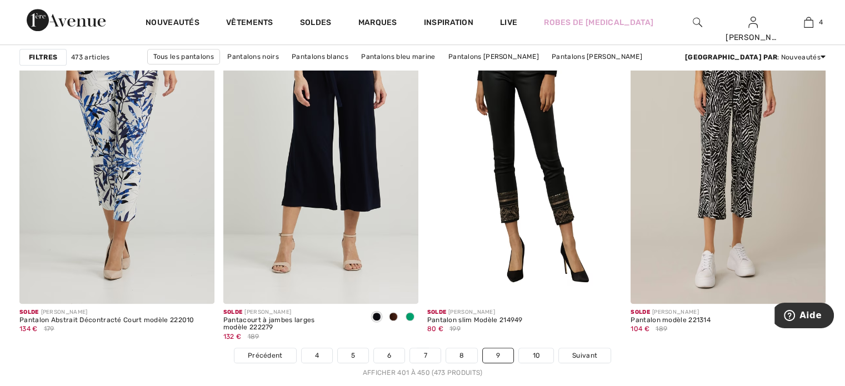
scroll to position [5220, 0]
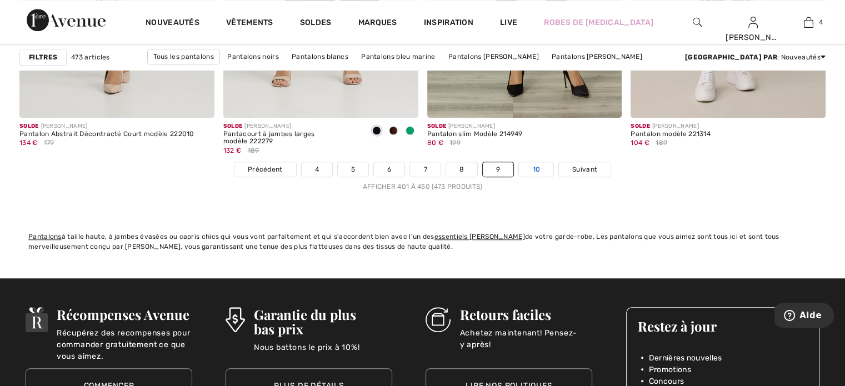
click at [533, 166] on link "10" at bounding box center [536, 169] width 34 height 14
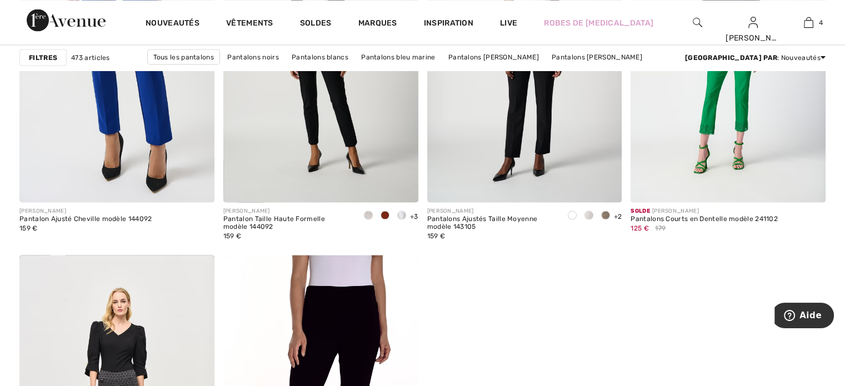
scroll to position [2277, 0]
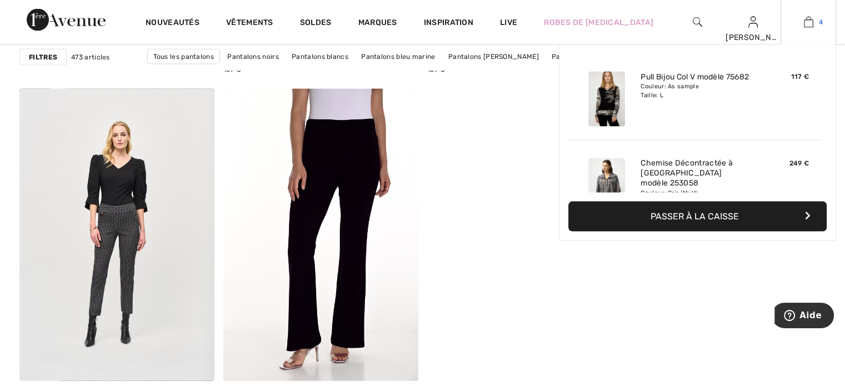
click at [813, 25] on link "4" at bounding box center [808, 22] width 54 height 13
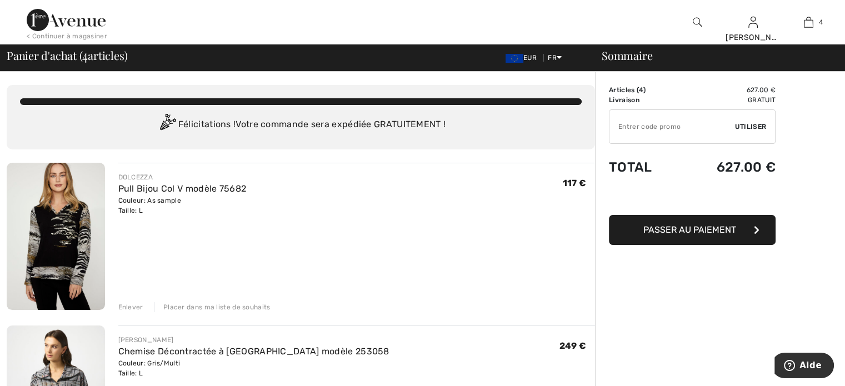
click at [80, 18] on img at bounding box center [66, 20] width 79 height 22
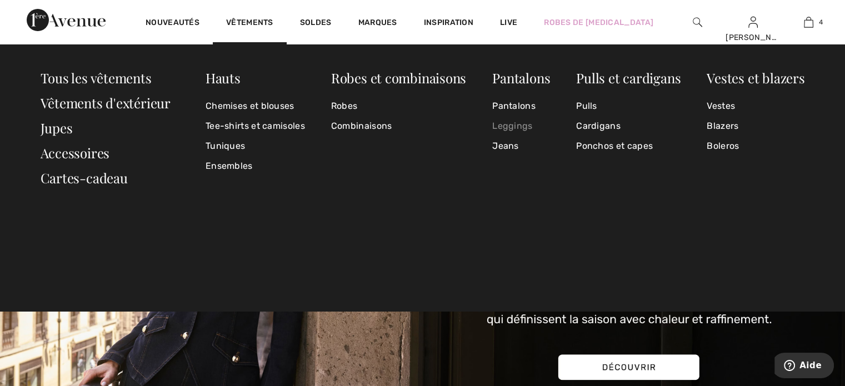
click at [511, 128] on link "Leggings" at bounding box center [521, 126] width 58 height 20
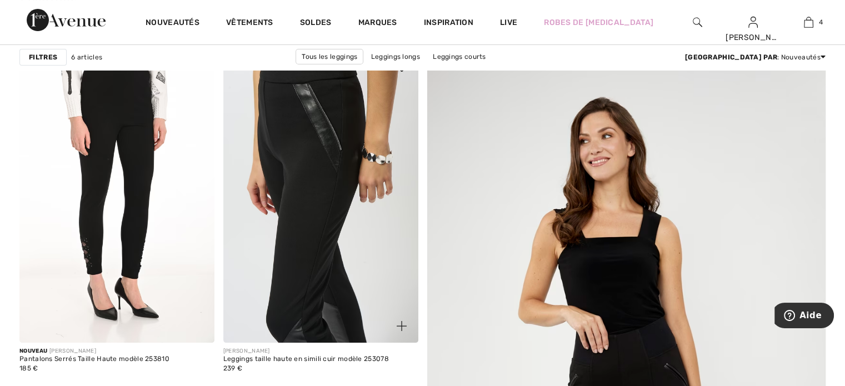
scroll to position [111, 0]
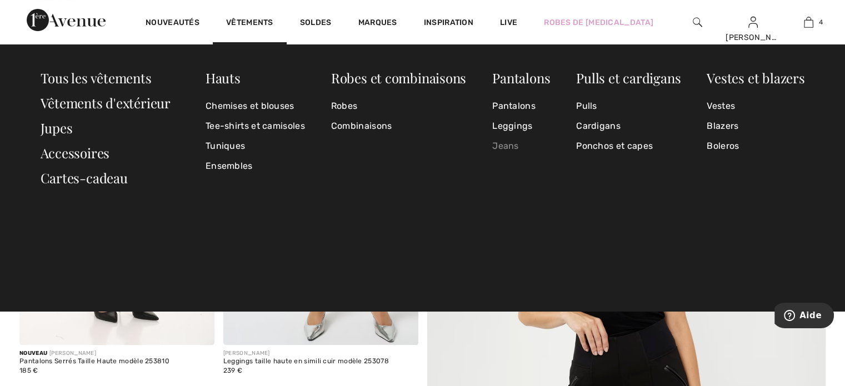
click at [501, 146] on link "Jeans" at bounding box center [521, 146] width 58 height 20
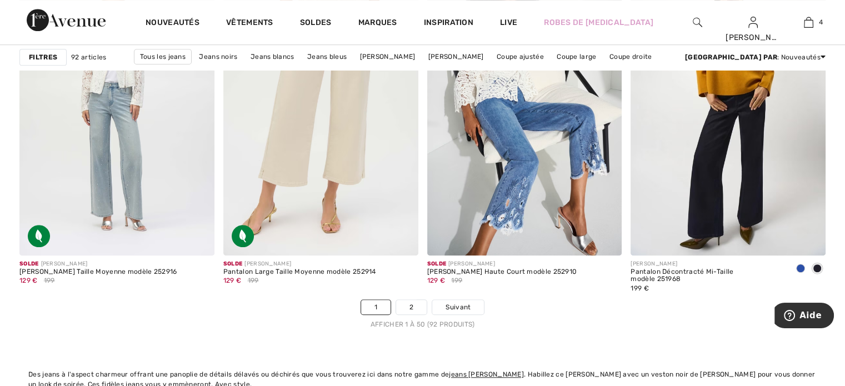
scroll to position [5220, 0]
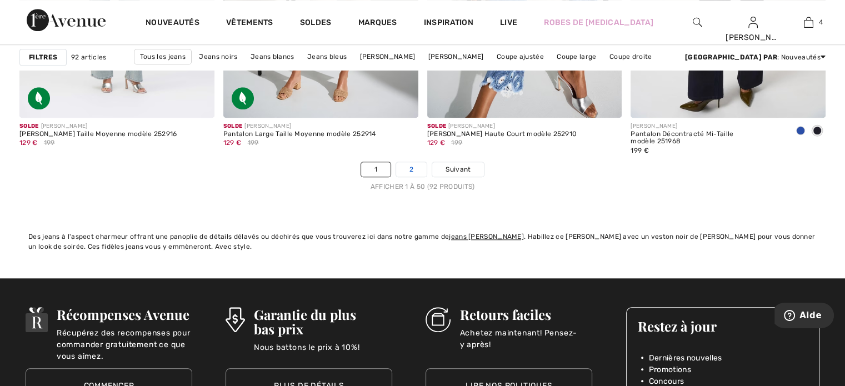
click at [402, 168] on link "2" at bounding box center [411, 169] width 31 height 14
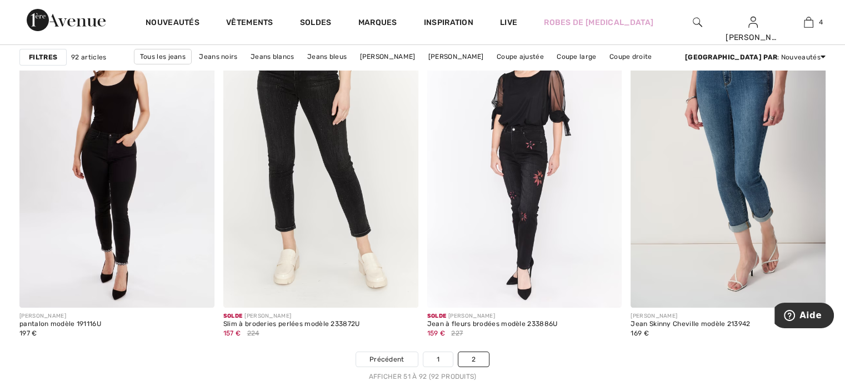
scroll to position [4332, 0]
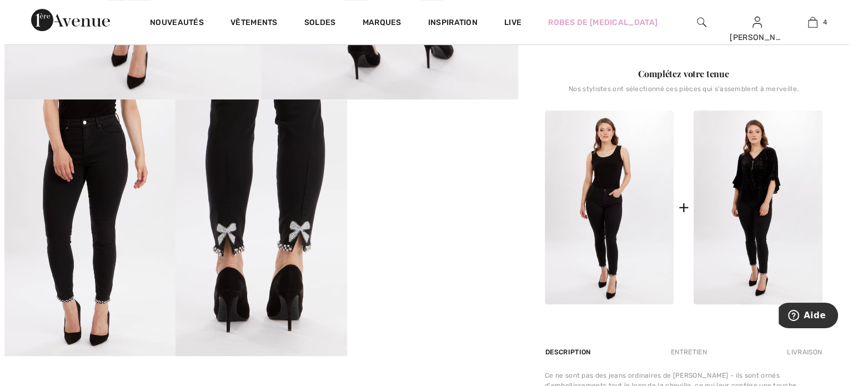
scroll to position [389, 0]
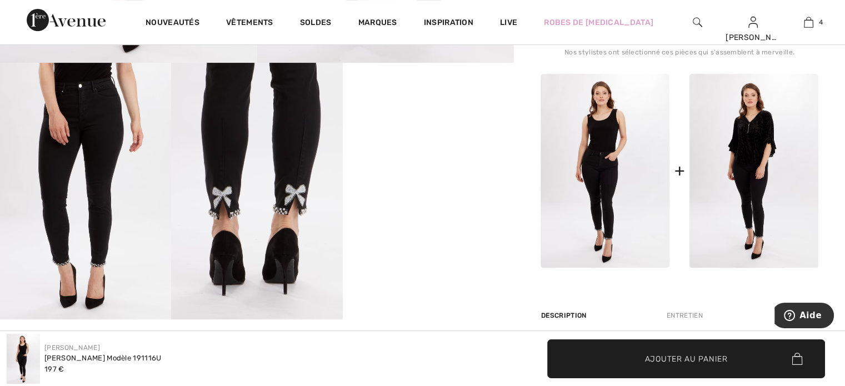
click at [93, 262] on img at bounding box center [85, 191] width 171 height 257
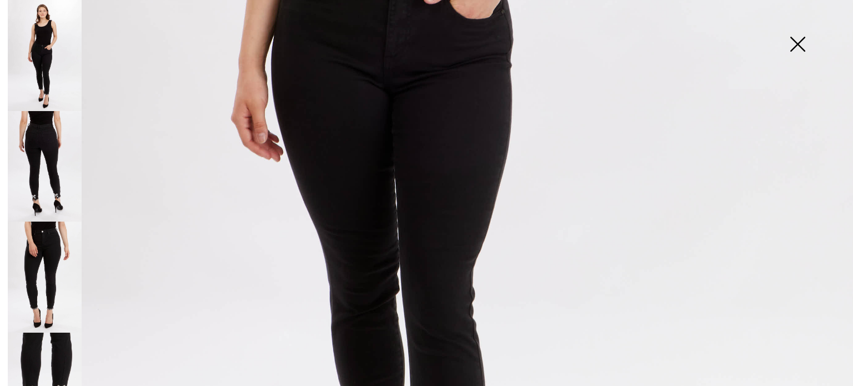
scroll to position [333, 0]
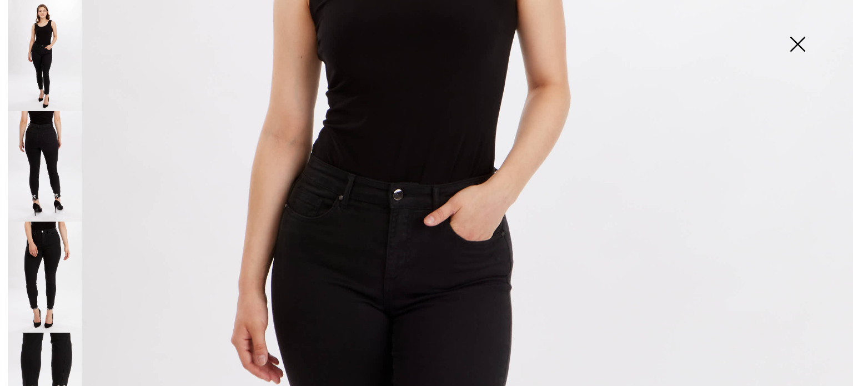
click at [59, 148] on img at bounding box center [45, 166] width 74 height 111
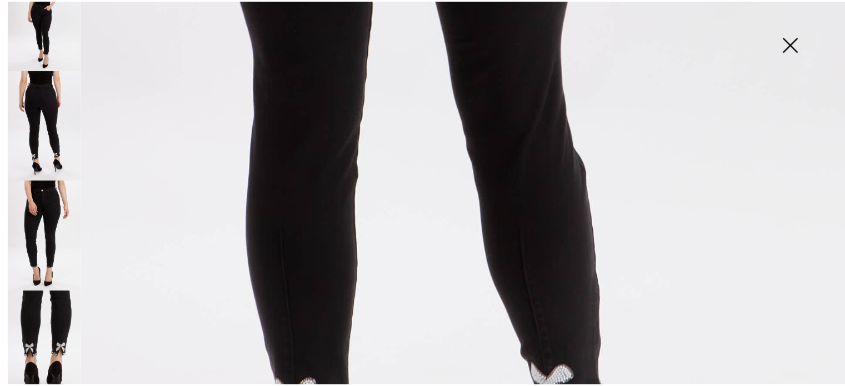
scroll to position [444, 0]
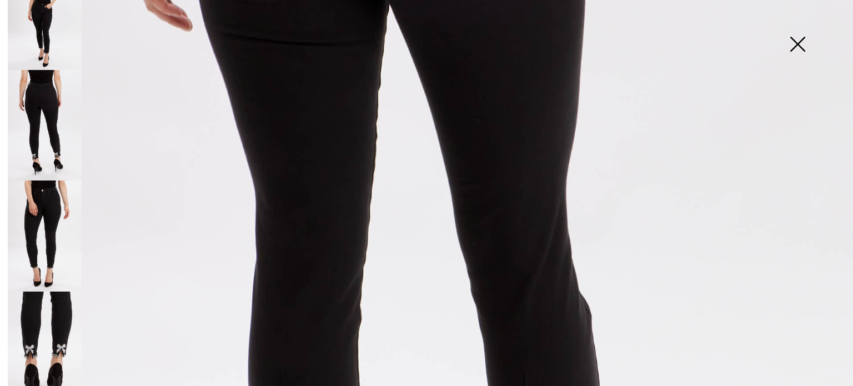
click at [802, 42] on img at bounding box center [798, 45] width 56 height 57
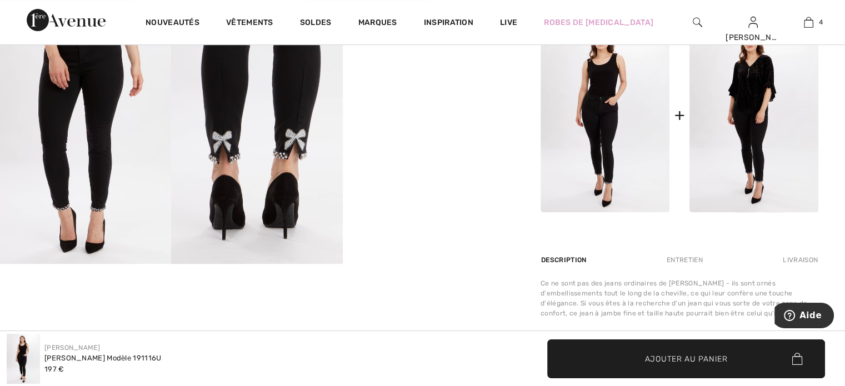
click at [443, 93] on video "Your browser does not support the video tag." at bounding box center [428, 50] width 171 height 86
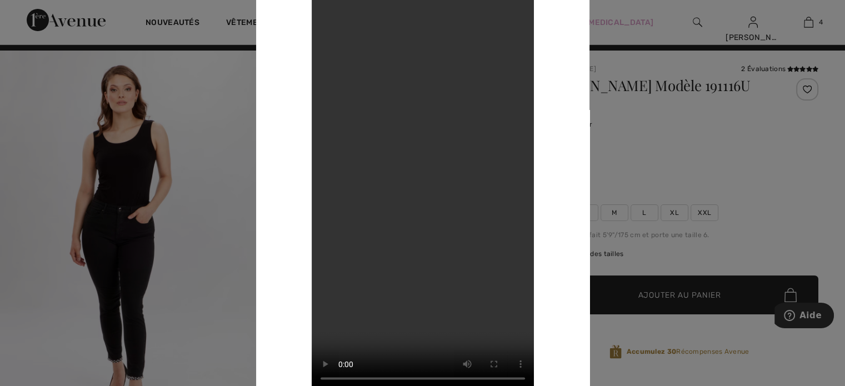
scroll to position [0, 0]
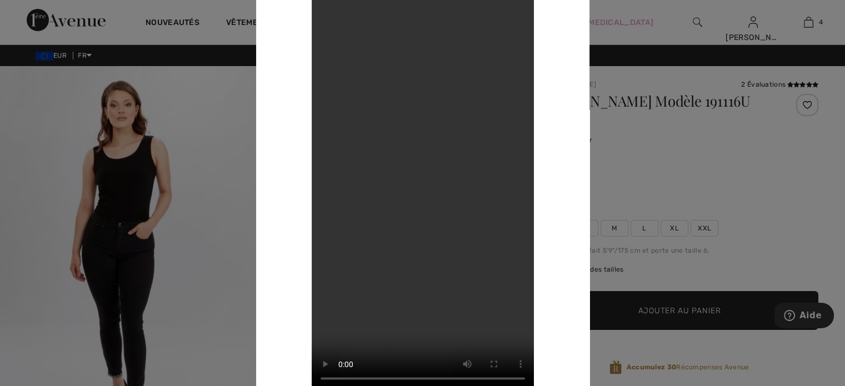
click at [772, 171] on div at bounding box center [422, 193] width 845 height 386
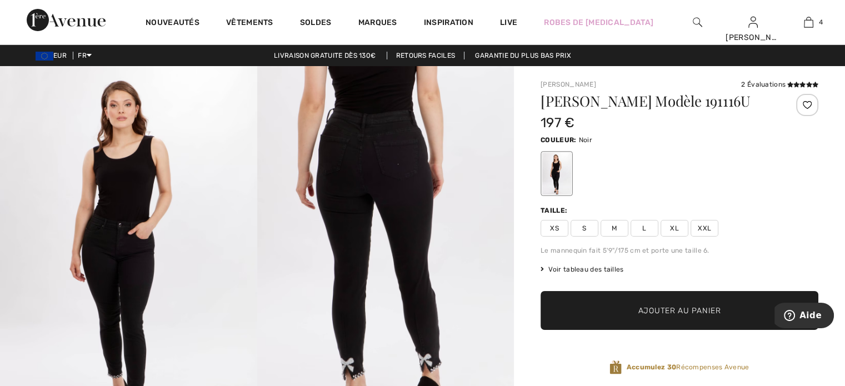
click at [644, 237] on span "L" at bounding box center [644, 228] width 28 height 17
click at [699, 317] on span "Ajouter au panier" at bounding box center [679, 311] width 83 height 12
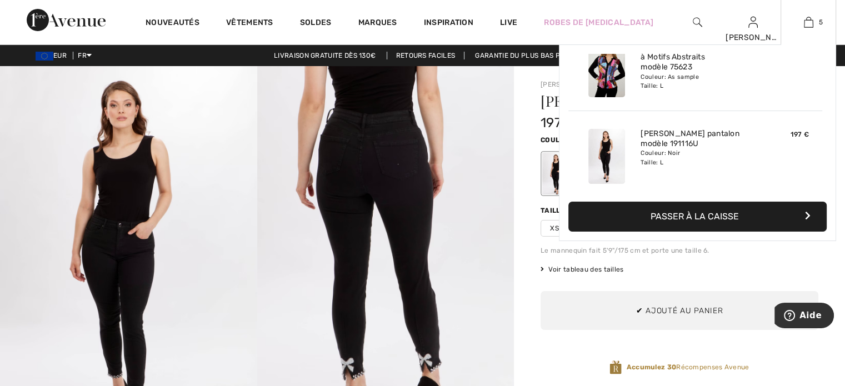
scroll to position [293, 0]
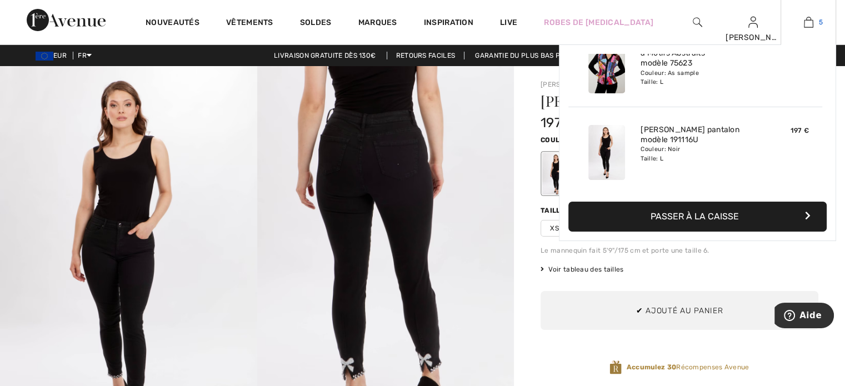
click at [811, 19] on img at bounding box center [808, 22] width 9 height 13
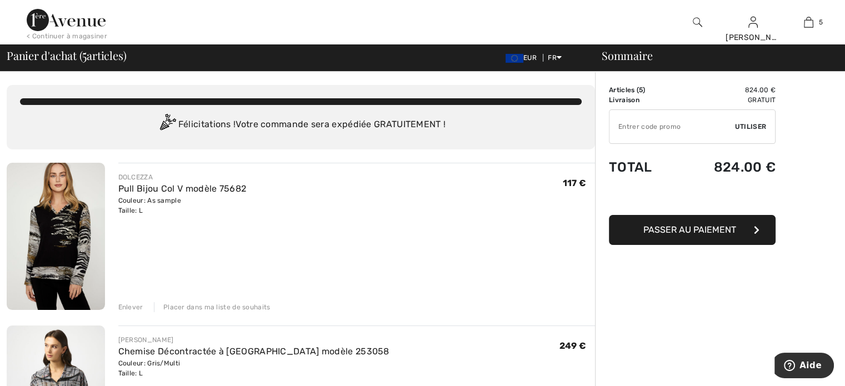
click at [61, 224] on img at bounding box center [56, 236] width 98 height 147
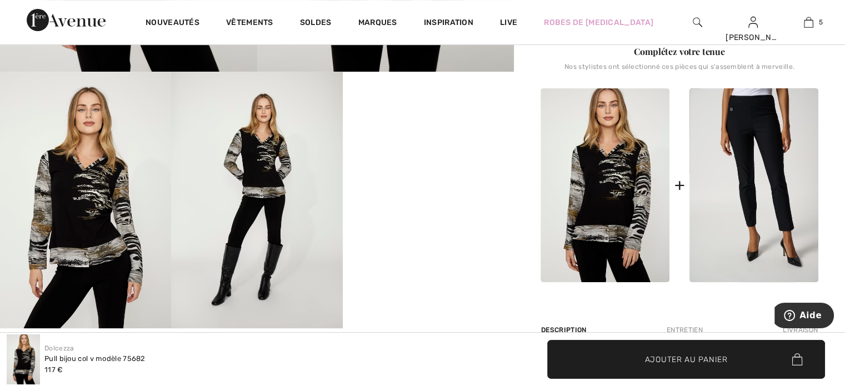
scroll to position [389, 0]
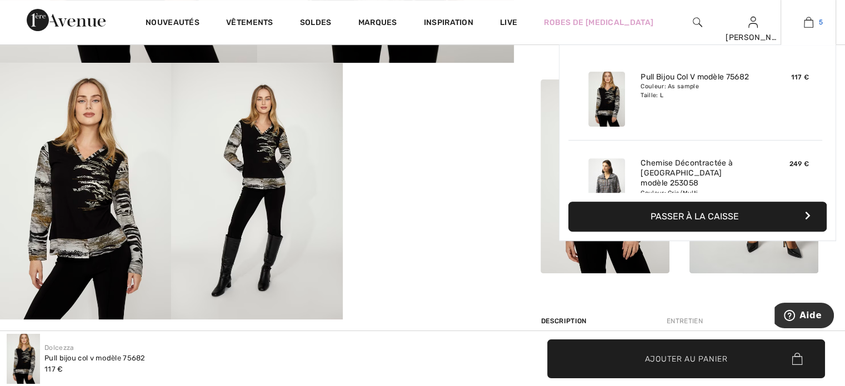
click at [809, 26] on img at bounding box center [808, 22] width 9 height 13
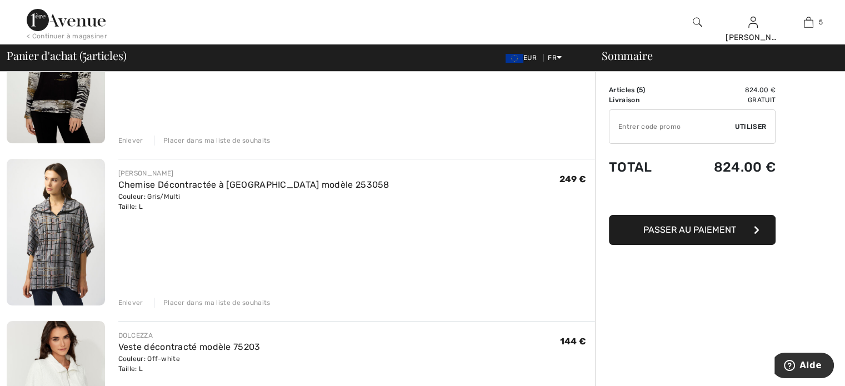
click at [60, 230] on img at bounding box center [56, 232] width 98 height 147
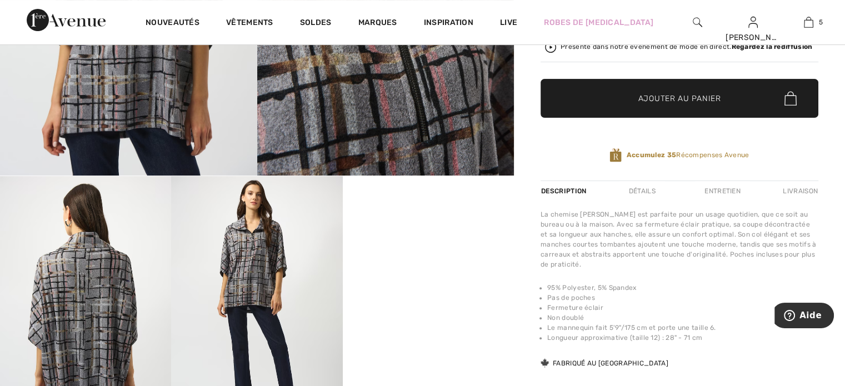
scroll to position [167, 0]
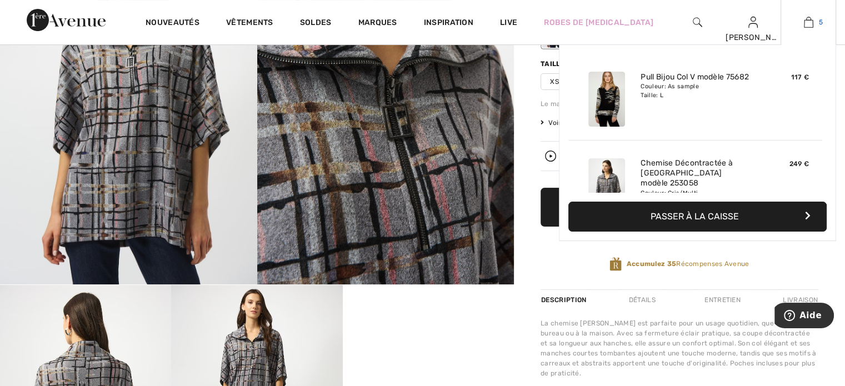
click at [802, 26] on link "5" at bounding box center [808, 22] width 54 height 13
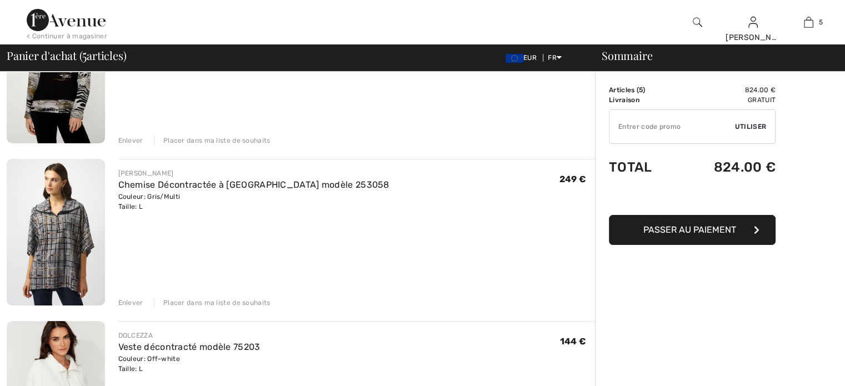
scroll to position [389, 0]
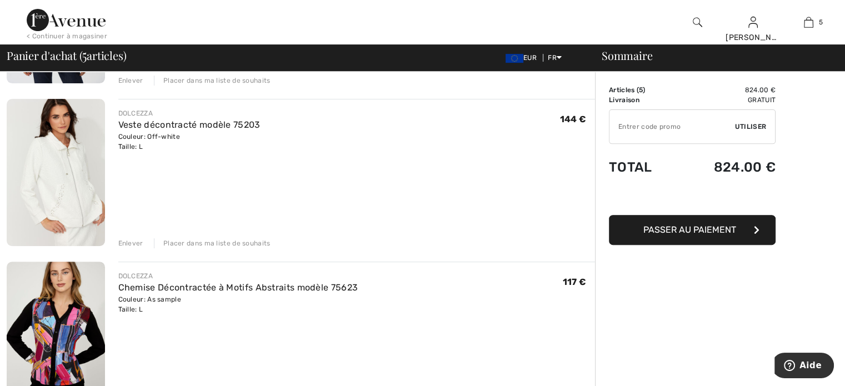
click at [68, 157] on img at bounding box center [56, 172] width 98 height 147
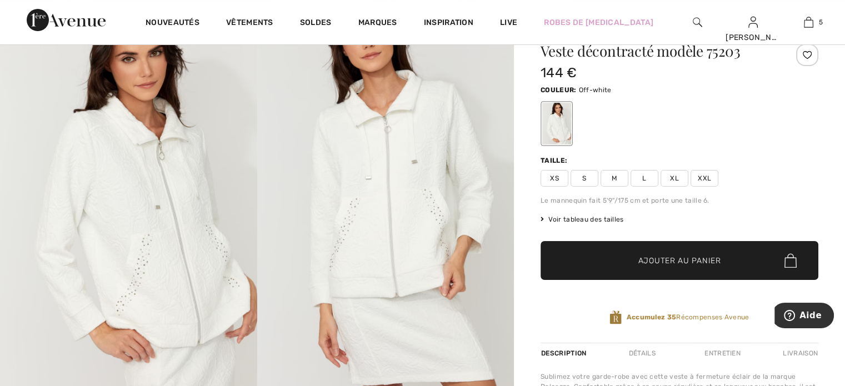
scroll to position [56, 0]
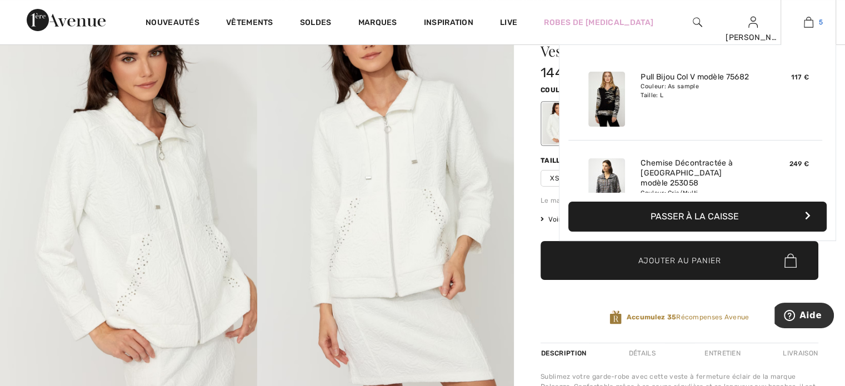
click at [810, 24] on img at bounding box center [808, 22] width 9 height 13
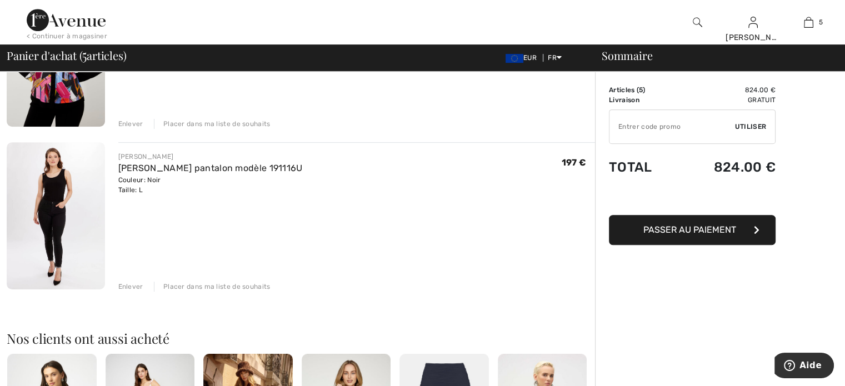
scroll to position [722, 0]
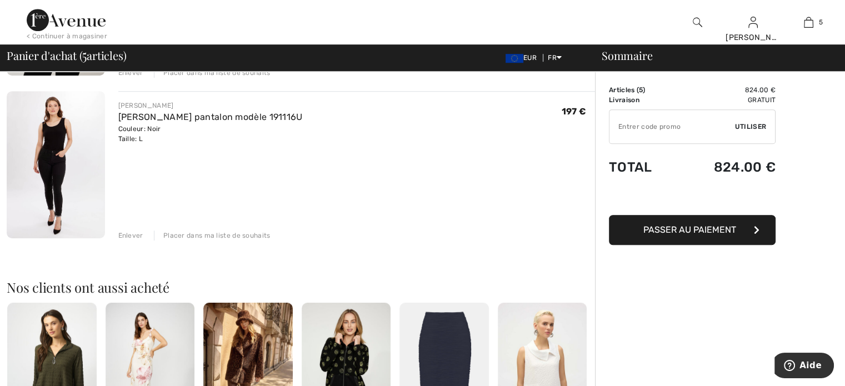
click at [52, 162] on img at bounding box center [56, 164] width 98 height 147
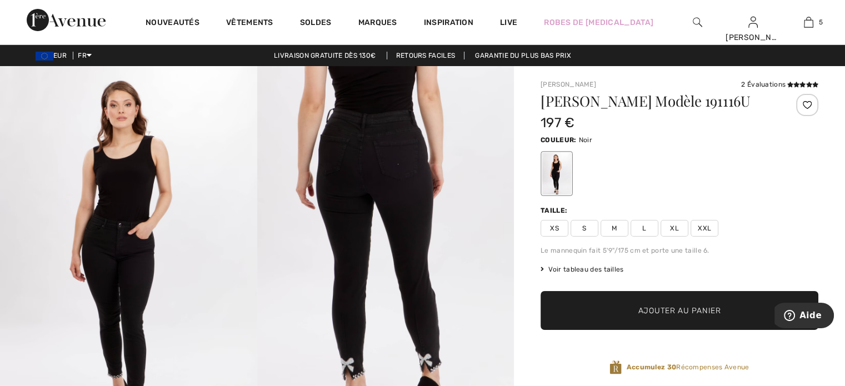
click at [601, 274] on span "Voir tableau des tailles" at bounding box center [581, 269] width 83 height 10
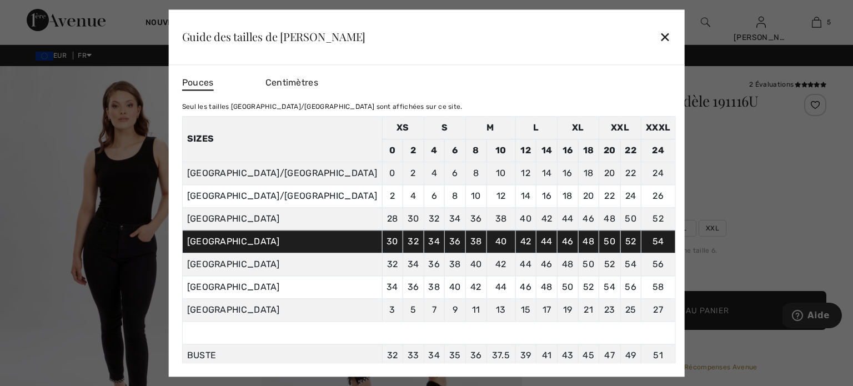
click at [318, 79] on span "Centimètres" at bounding box center [291, 82] width 53 height 11
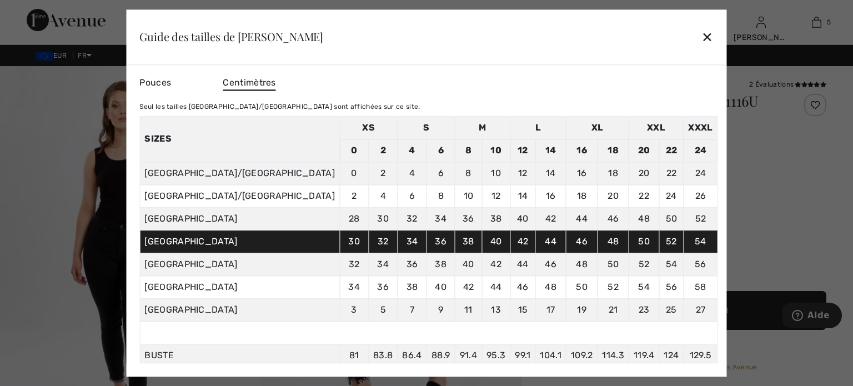
click at [701, 34] on div "✕" at bounding box center [707, 37] width 12 height 23
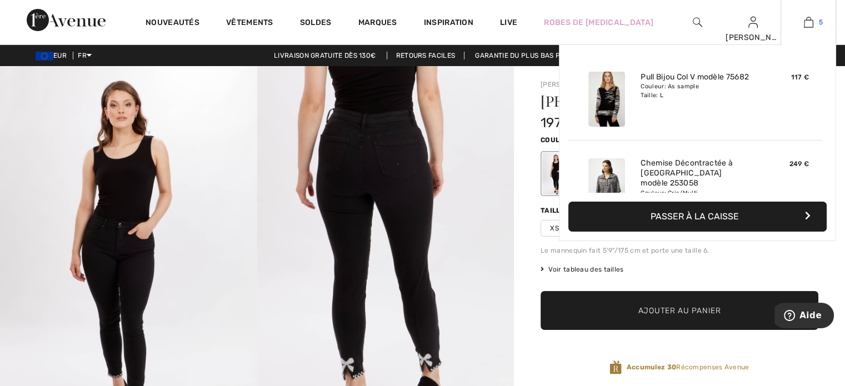
click at [810, 22] on img at bounding box center [808, 22] width 9 height 13
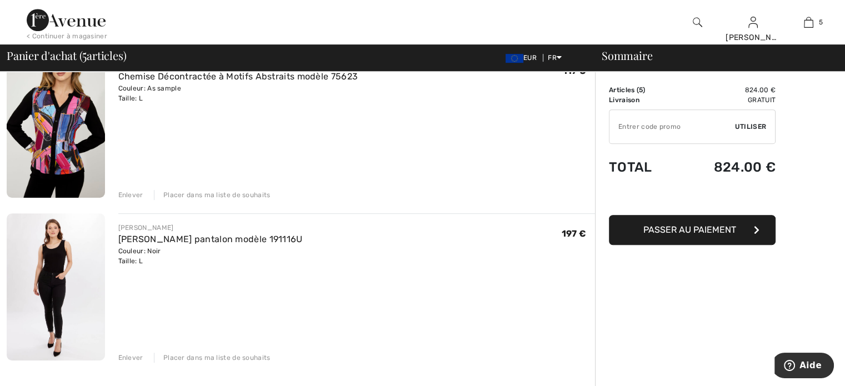
scroll to position [666, 0]
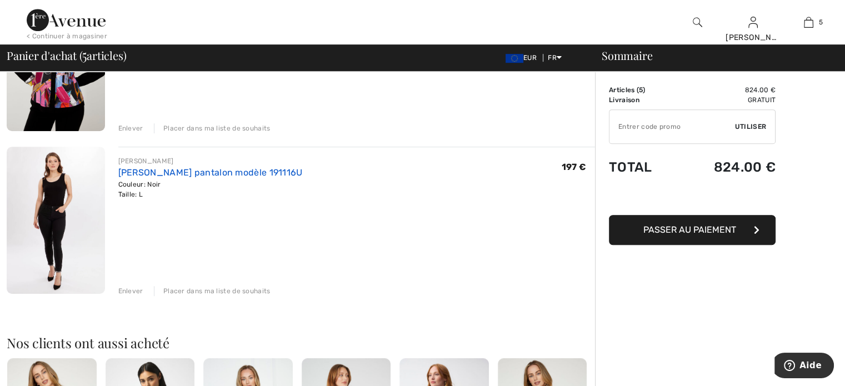
click at [159, 177] on link "[PERSON_NAME] pantalon modèle 191116U" at bounding box center [210, 172] width 184 height 11
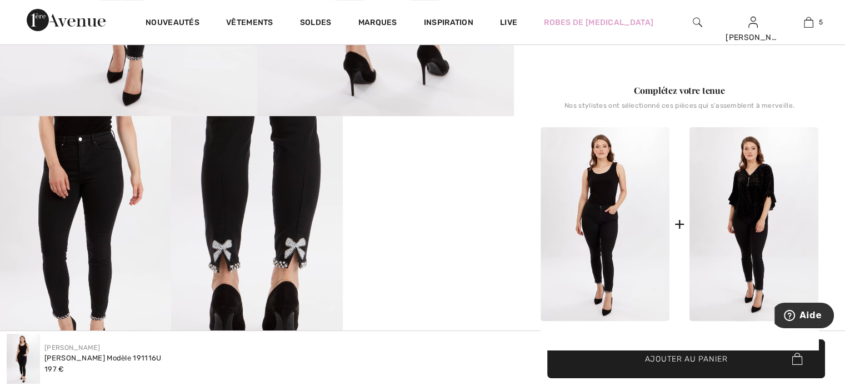
scroll to position [333, 0]
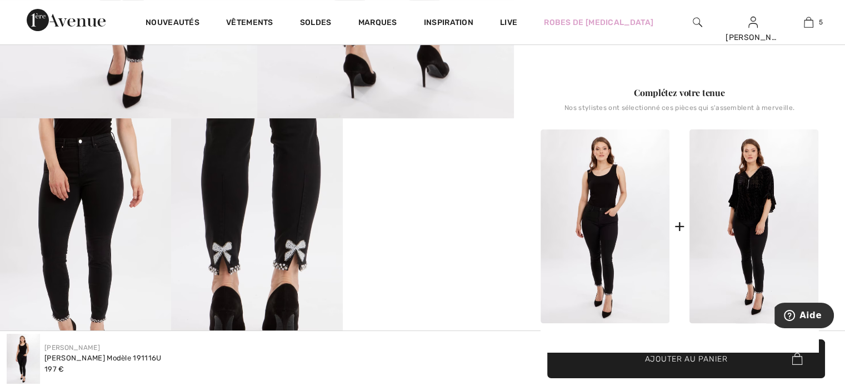
click at [593, 185] on img at bounding box center [604, 226] width 129 height 194
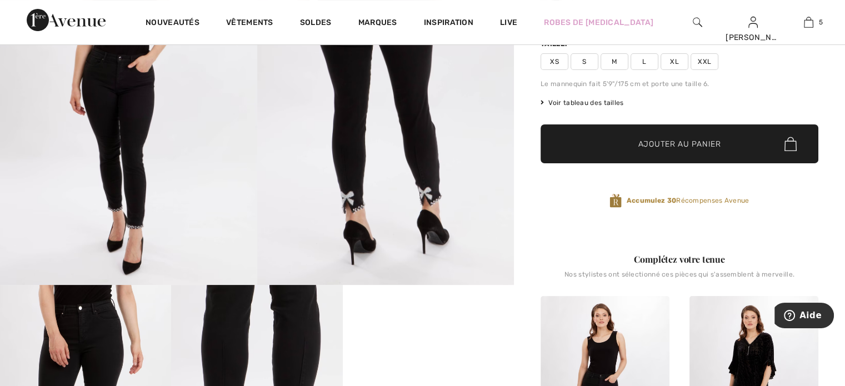
scroll to position [278, 0]
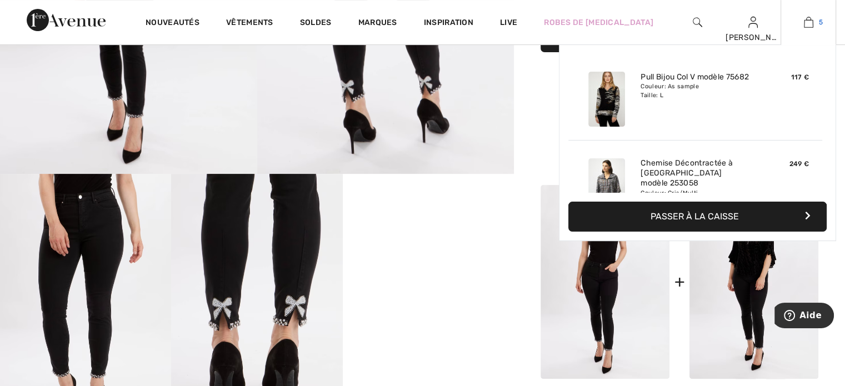
click at [812, 21] on img at bounding box center [808, 22] width 9 height 13
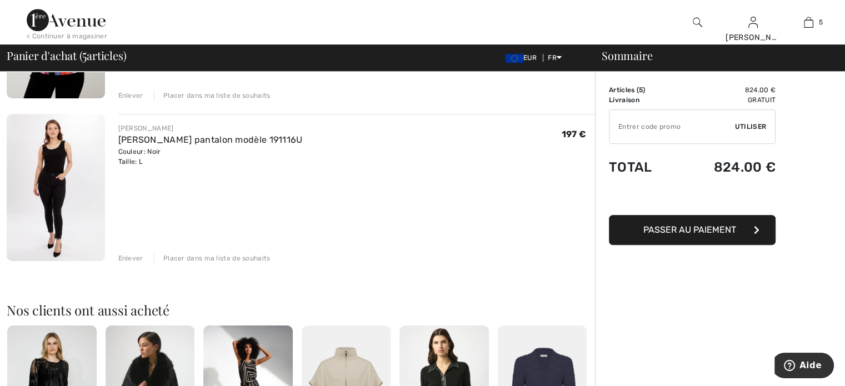
scroll to position [722, 0]
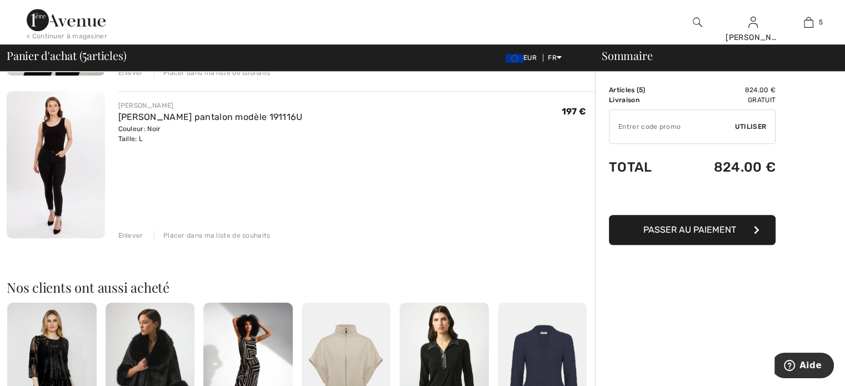
click at [216, 238] on div "Placer dans ma liste de souhaits" at bounding box center [212, 235] width 117 height 10
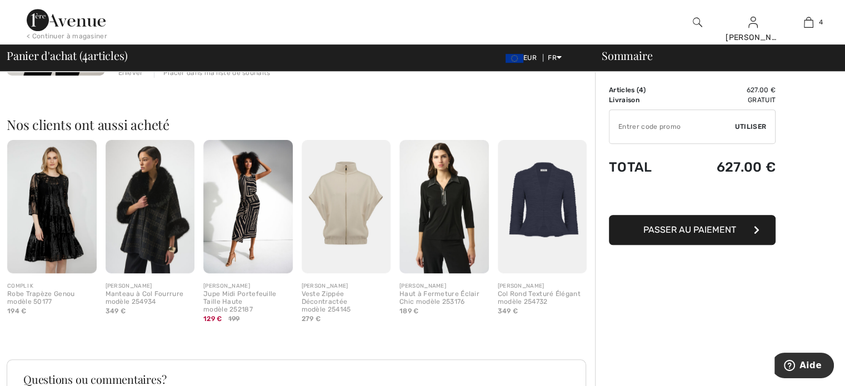
click at [350, 189] on img at bounding box center [346, 207] width 89 height 134
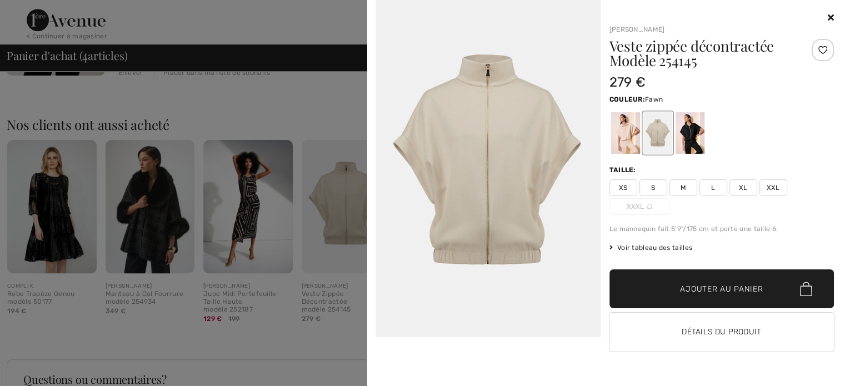
click at [827, 16] on icon at bounding box center [830, 17] width 6 height 9
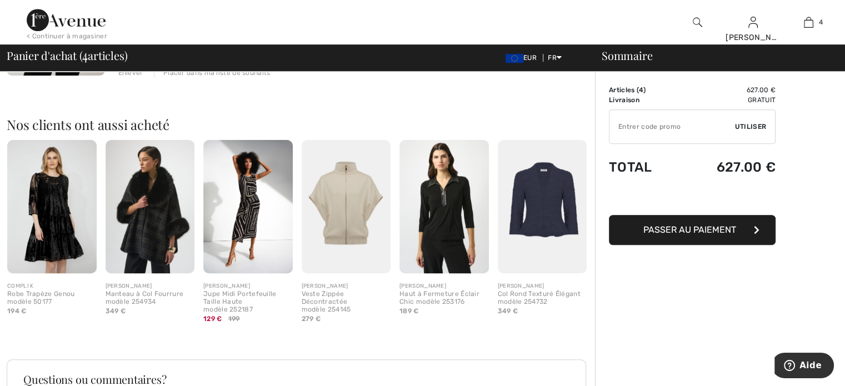
click at [548, 201] on img at bounding box center [542, 207] width 89 height 134
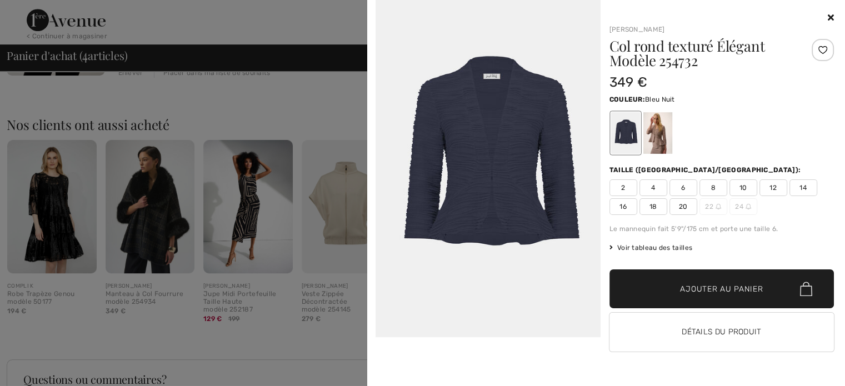
click at [829, 17] on icon at bounding box center [830, 17] width 6 height 9
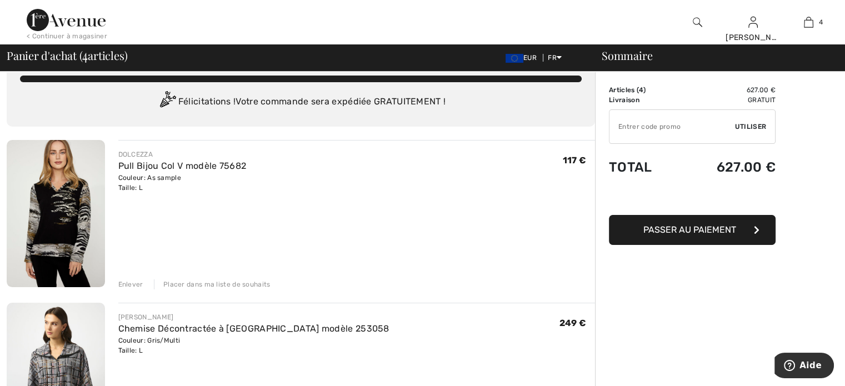
scroll to position [0, 0]
